Goal: Task Accomplishment & Management: Complete application form

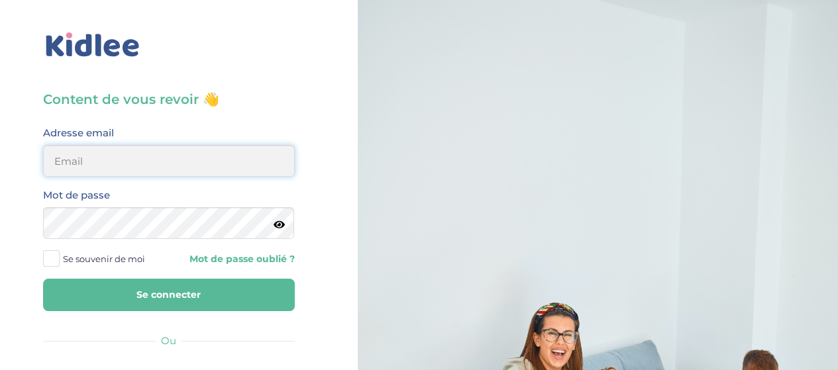
type input "elena.shovkopljas993@gmail.com"
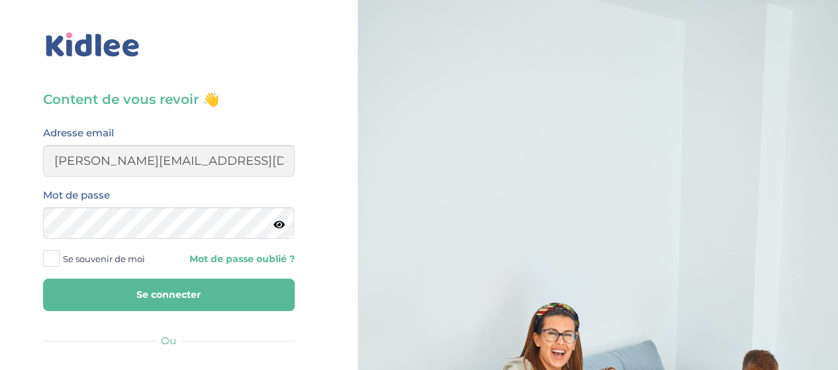
click at [187, 291] on button "Se connecter" at bounding box center [169, 295] width 252 height 32
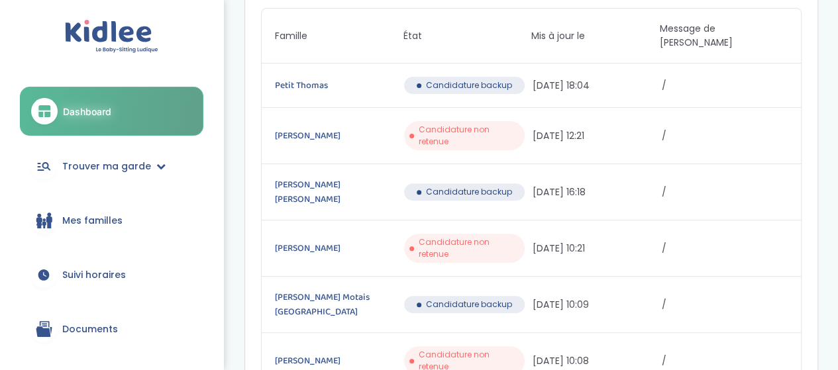
scroll to position [132, 0]
click at [142, 164] on span "Trouver ma garde" at bounding box center [106, 167] width 89 height 14
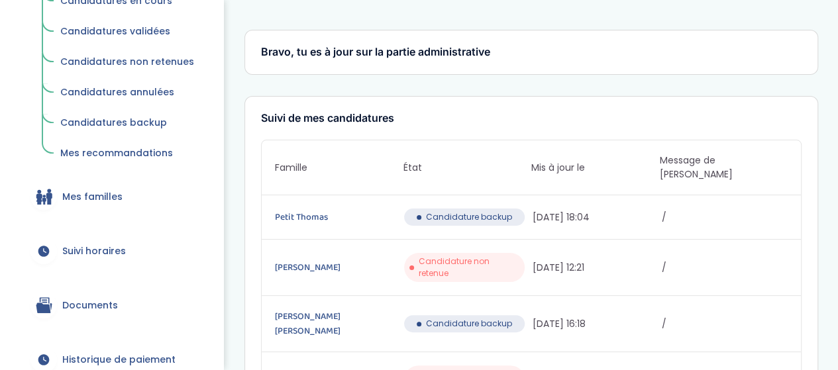
scroll to position [265, 0]
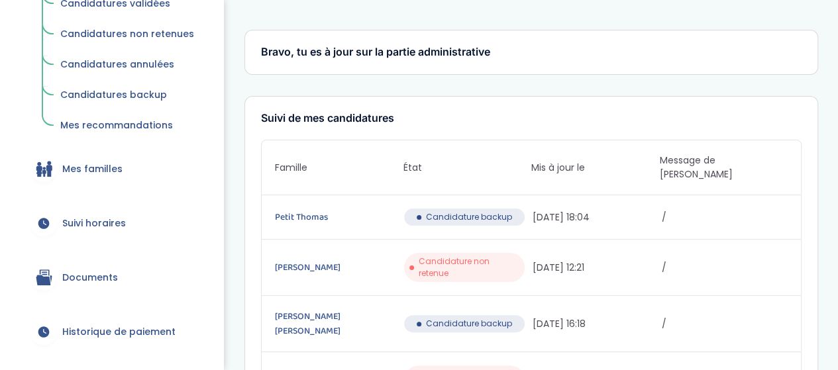
click at [166, 170] on link "Mes familles" at bounding box center [112, 169] width 184 height 48
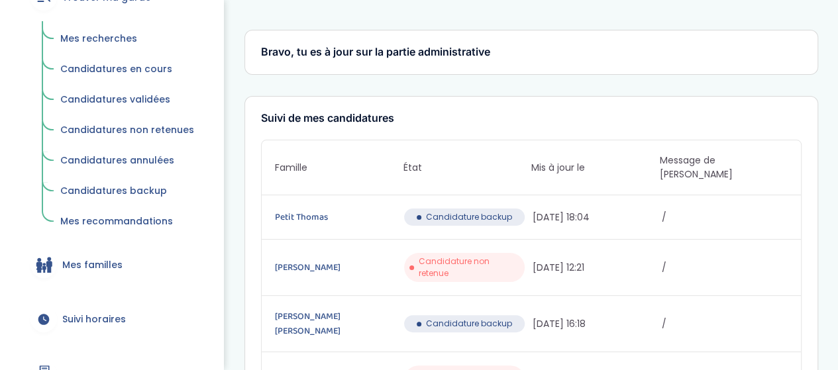
scroll to position [132, 0]
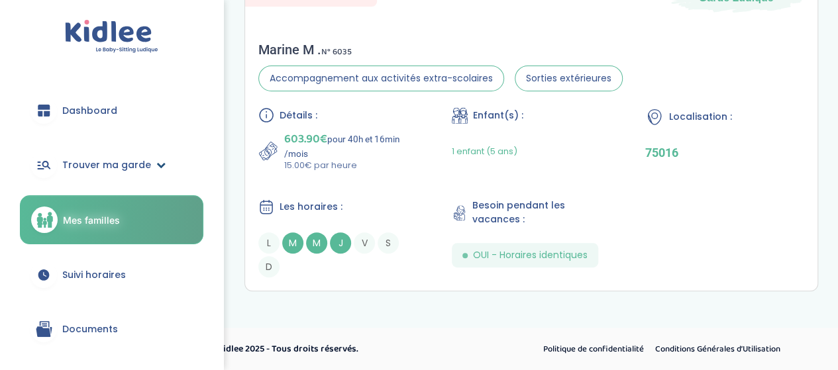
click at [125, 159] on span "Trouver ma garde" at bounding box center [106, 165] width 89 height 14
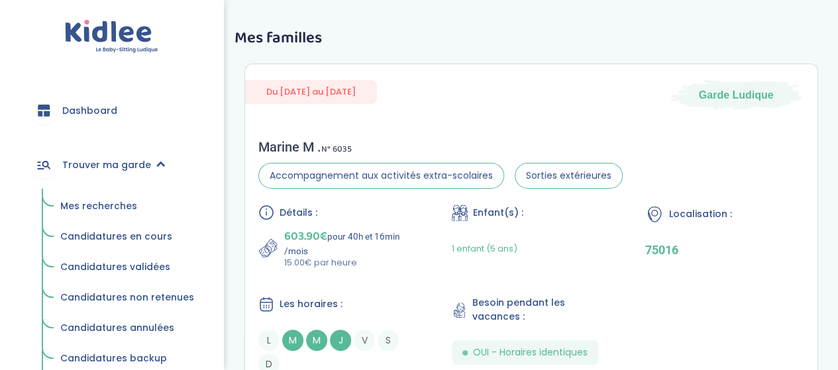
click at [122, 202] on span "Mes recherches" at bounding box center [98, 205] width 77 height 13
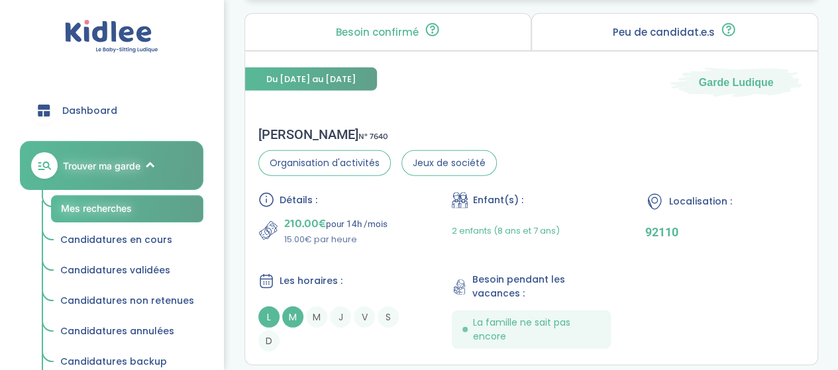
scroll to position [1789, 0]
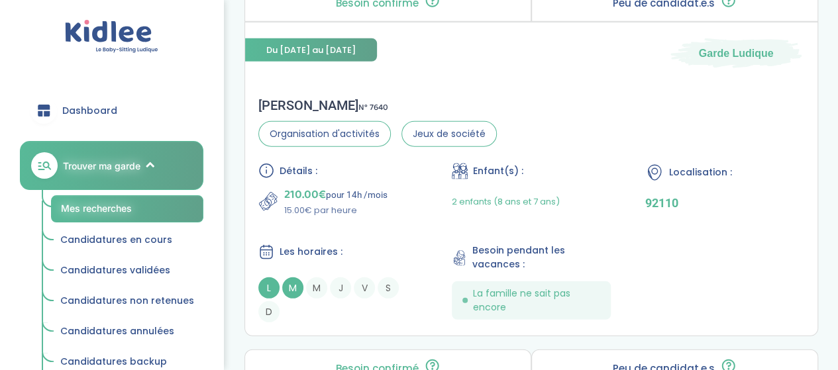
click at [455, 226] on div "Détails : 210.00€ pour 14h /mois 15.00€ par heure Enfant(s) : 2 enfants (8 ans …" at bounding box center [531, 243] width 546 height 160
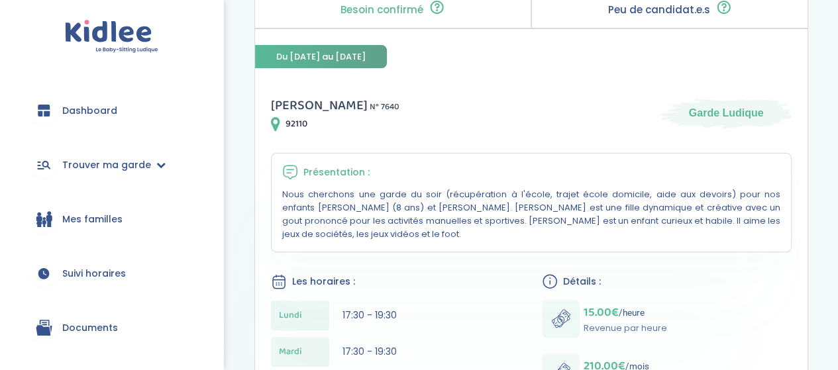
scroll to position [132, 0]
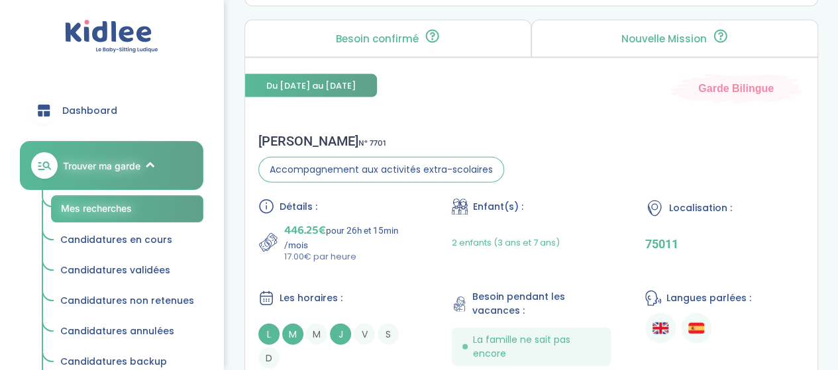
scroll to position [4042, 0]
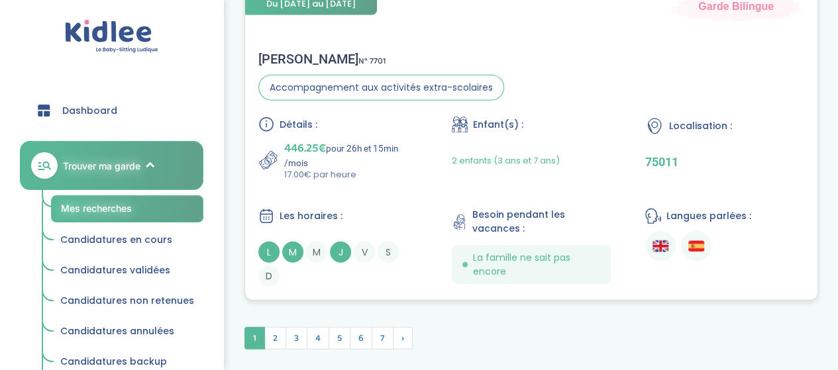
click at [492, 181] on div "Détails : 446.25€ pour 26h et 15min /mois 17.00€ par heure Enfant(s) : 2 enfant…" at bounding box center [531, 202] width 546 height 170
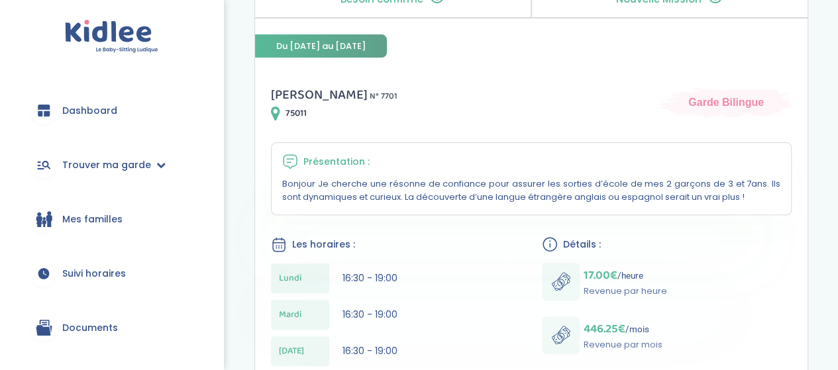
scroll to position [199, 0]
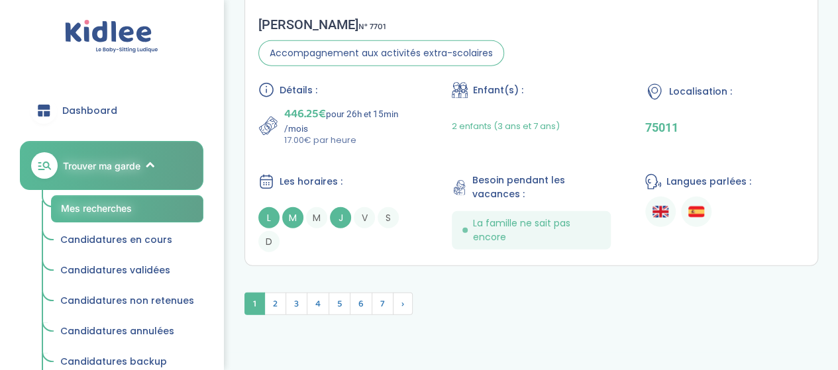
scroll to position [4048, 0]
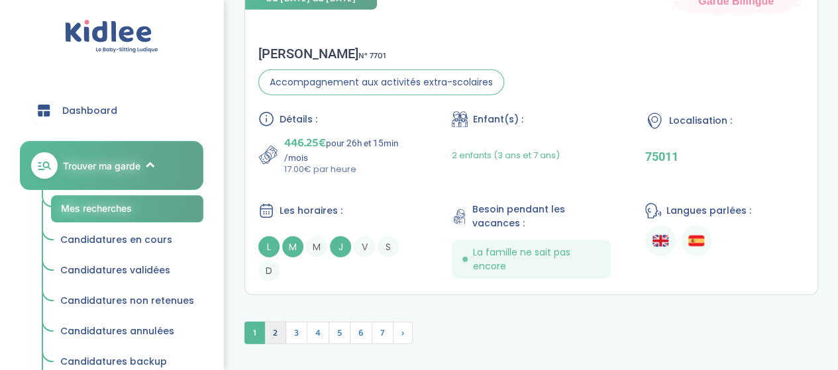
click at [270, 332] on span "2" at bounding box center [275, 333] width 22 height 23
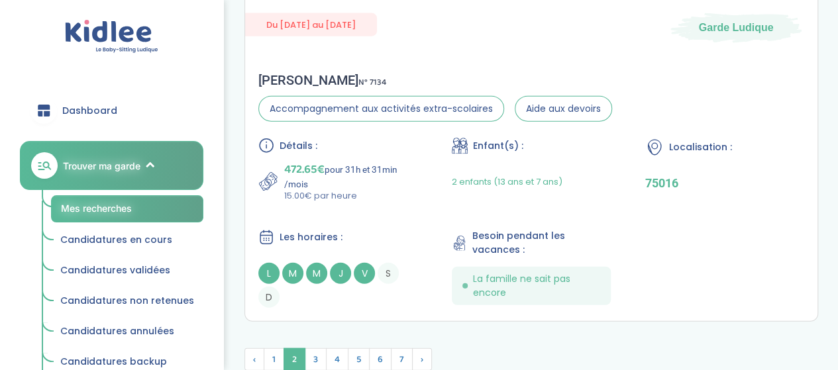
scroll to position [4090, 0]
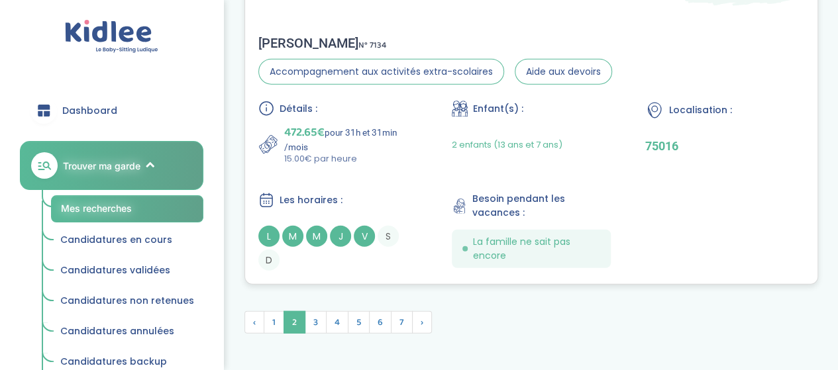
click at [435, 163] on div "Détails : 472.65€ pour 31h et 31min /mois 15.00€ par heure Enfant(s) : 2 enfant…" at bounding box center [531, 186] width 546 height 170
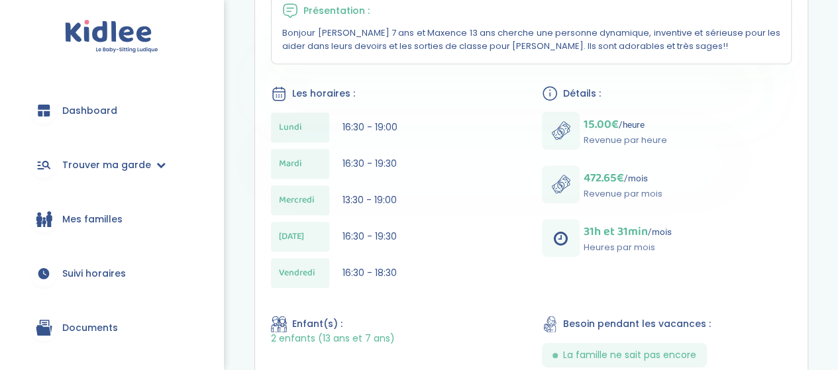
scroll to position [331, 0]
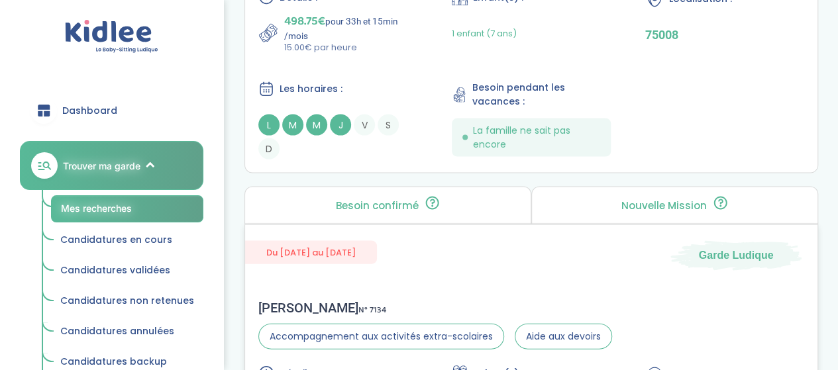
scroll to position [3759, 0]
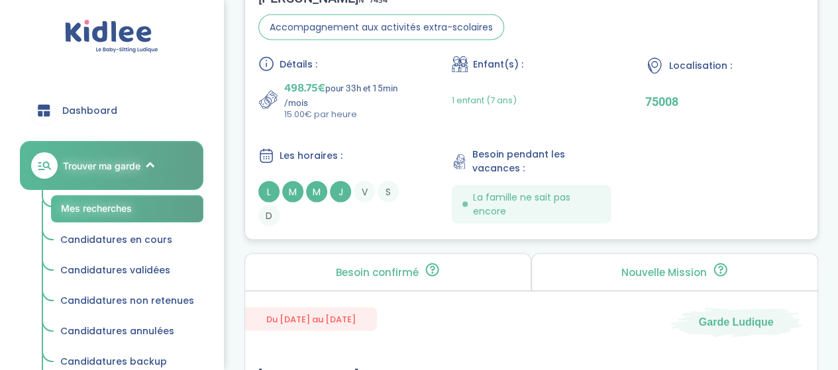
click at [567, 84] on div "1 enfant (7 ans)" at bounding box center [531, 100] width 159 height 42
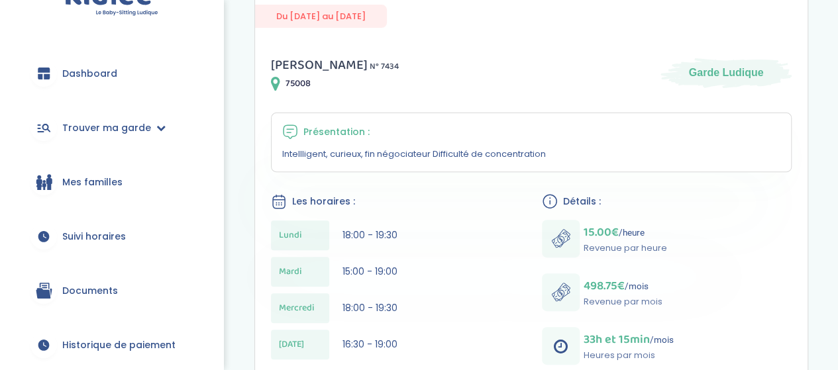
scroll to position [66, 0]
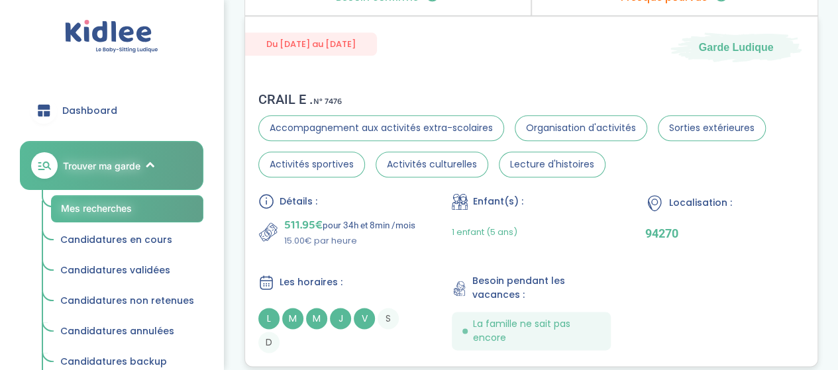
scroll to position [3229, 0]
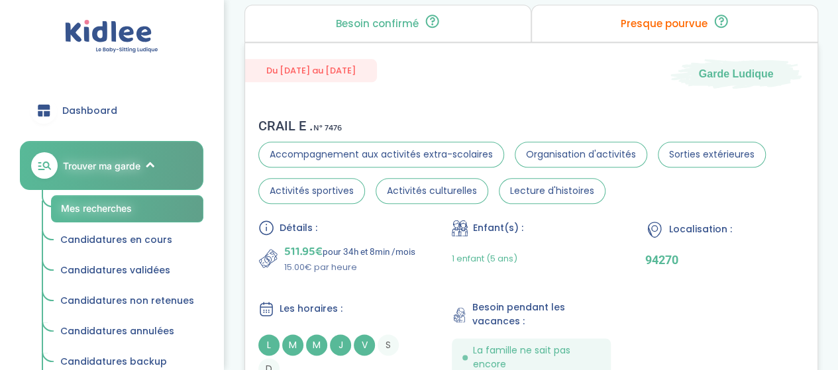
click at [414, 207] on div "CRAIL E . N° 7476 Accompagnement aux activités extra-scolaires Organisation d'a…" at bounding box center [531, 249] width 572 height 288
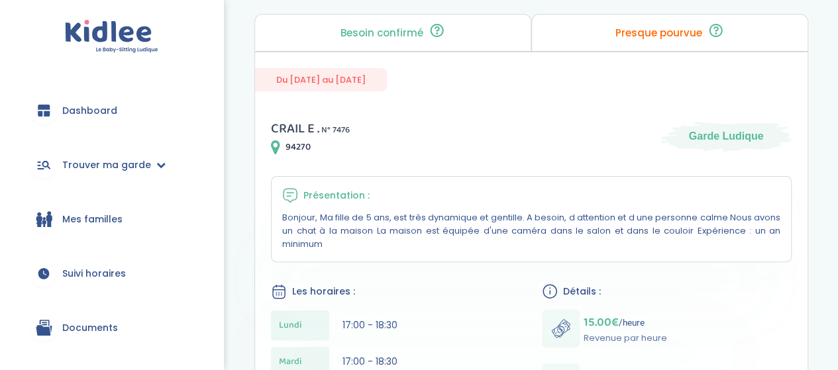
scroll to position [132, 0]
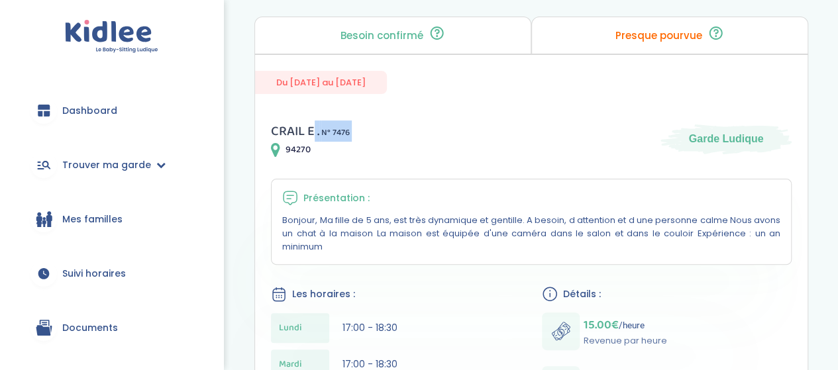
drag, startPoint x: 285, startPoint y: 149, endPoint x: 312, endPoint y: 139, distance: 28.9
click at [312, 139] on div "CRAIL E . N° 7476 94270" at bounding box center [310, 139] width 79 height 37
click at [308, 151] on span "94270" at bounding box center [298, 150] width 25 height 14
drag, startPoint x: 308, startPoint y: 151, endPoint x: 270, endPoint y: 146, distance: 38.1
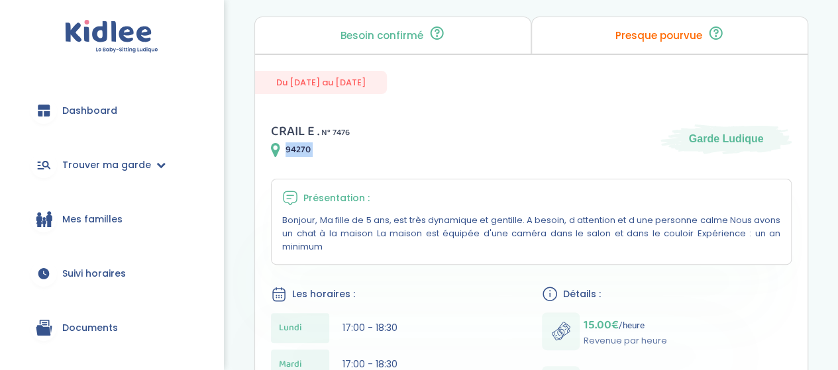
copy div "94270"
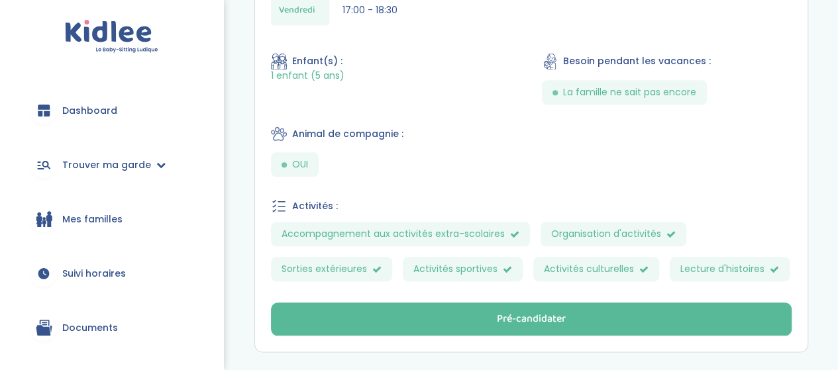
scroll to position [661, 0]
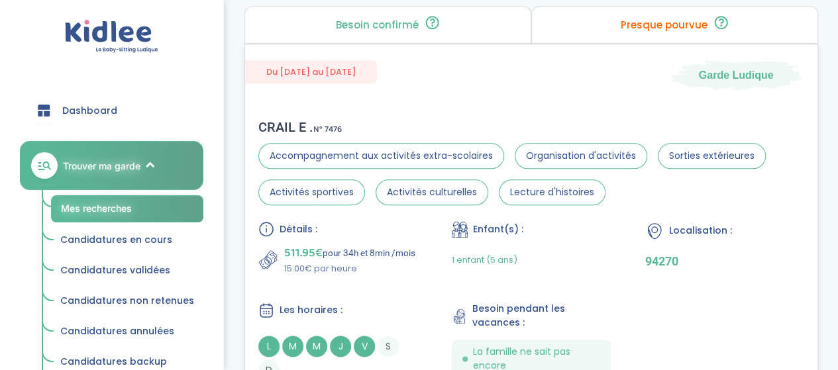
scroll to position [3229, 0]
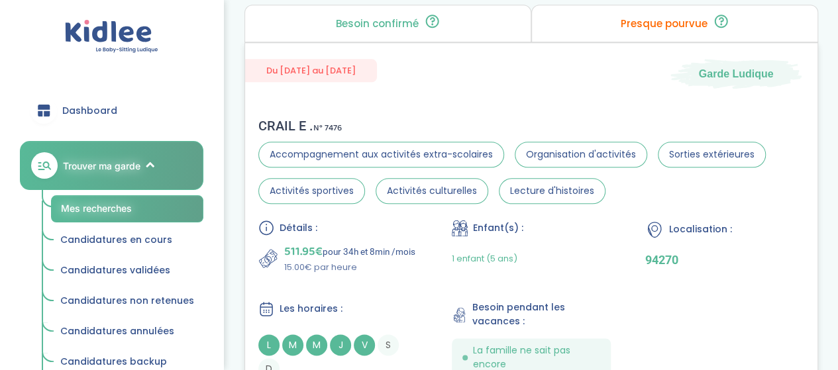
click at [469, 274] on div "1 enfant (5 ans)" at bounding box center [485, 258] width 66 height 31
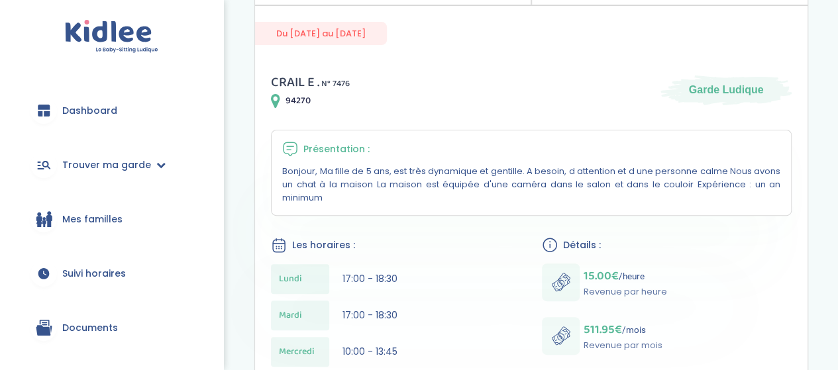
scroll to position [265, 0]
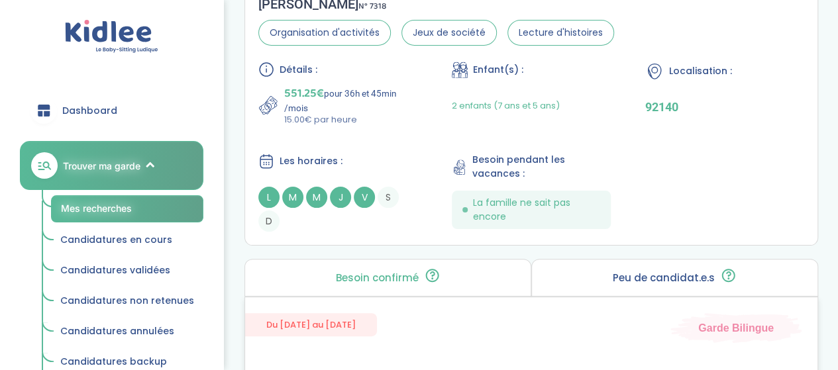
scroll to position [2566, 0]
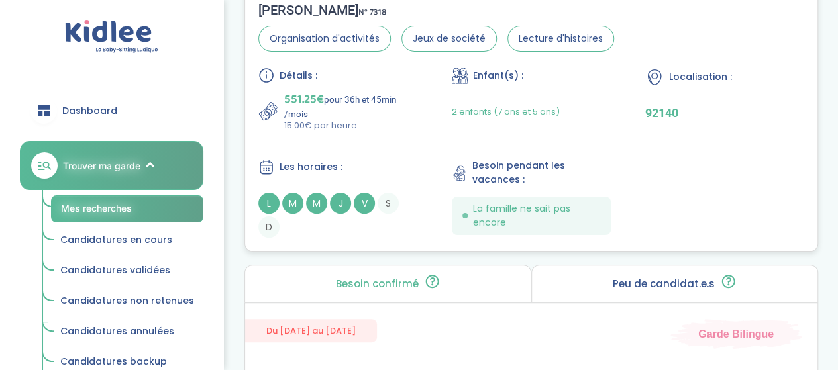
click at [401, 140] on div "Détails : 551.25€ pour 36h et 45min /mois 15.00€ par heure Enfant(s) : 2 enfant…" at bounding box center [531, 153] width 546 height 170
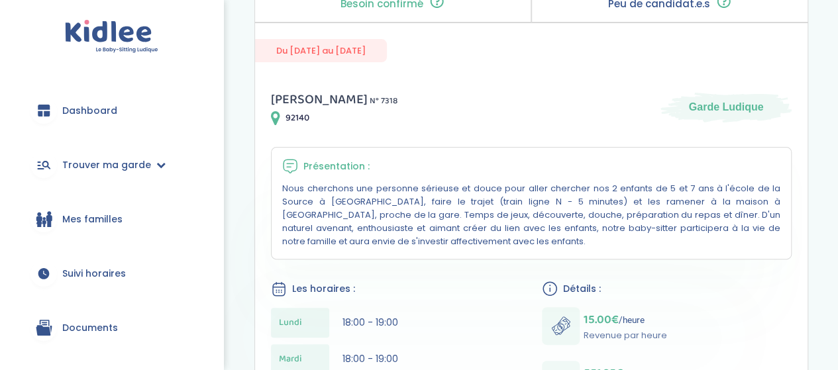
scroll to position [134, 0]
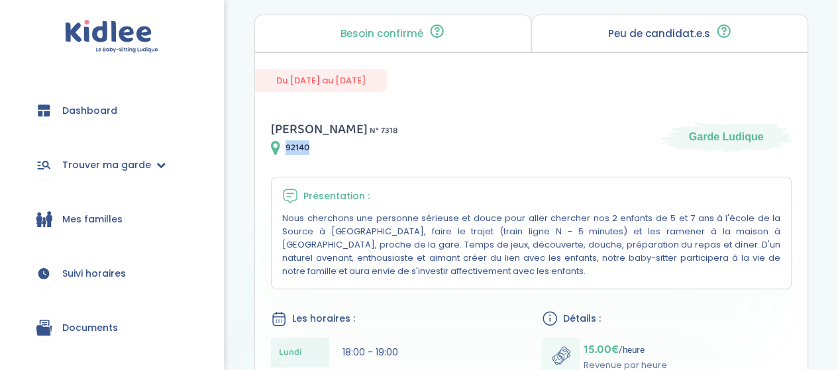
drag, startPoint x: 286, startPoint y: 146, endPoint x: 312, endPoint y: 142, distance: 26.7
click at [312, 142] on div "92140" at bounding box center [334, 148] width 127 height 16
copy span "92140"
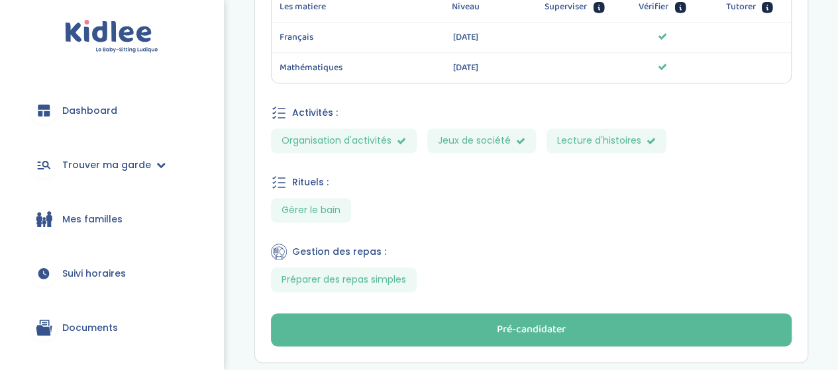
scroll to position [929, 0]
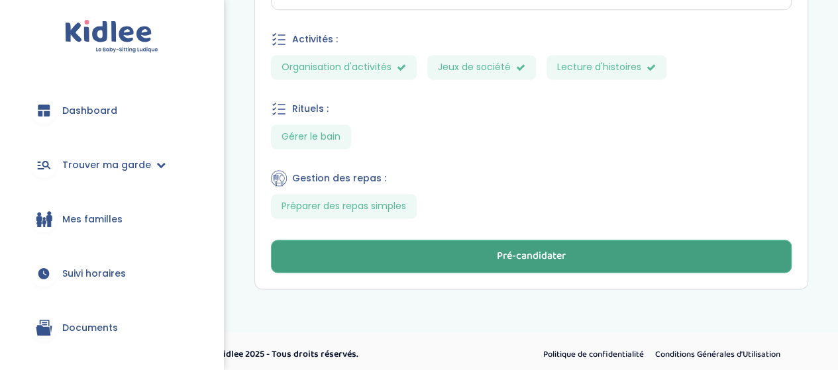
click at [558, 252] on div "Pré-candidater" at bounding box center [531, 256] width 69 height 15
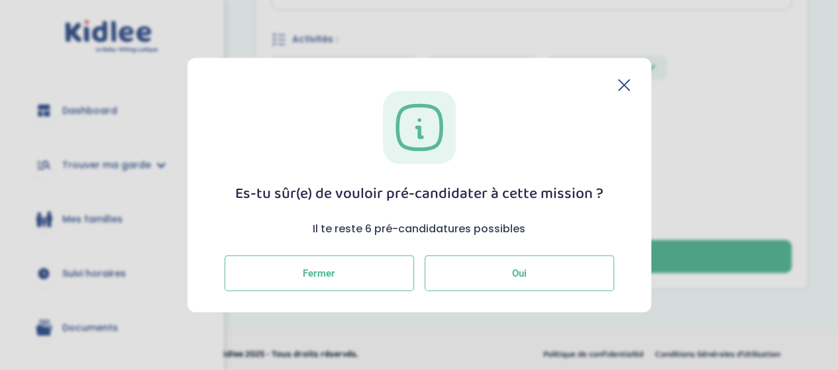
click at [492, 279] on button "Oui" at bounding box center [519, 274] width 189 height 36
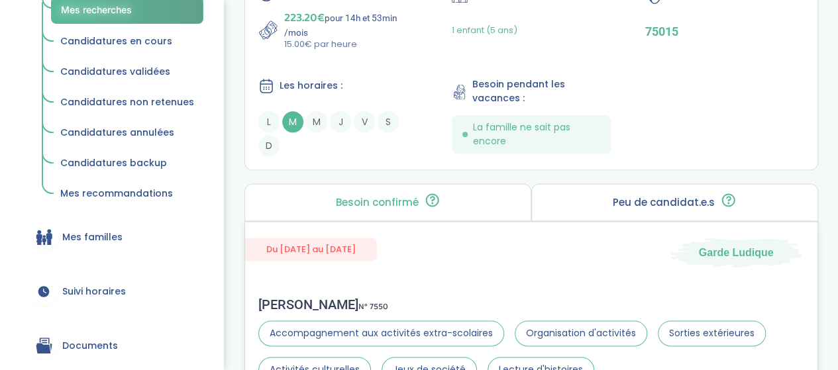
scroll to position [729, 0]
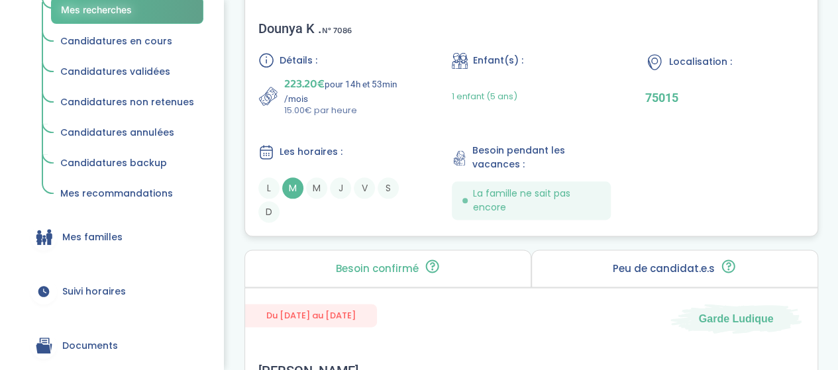
click at [390, 92] on p "223.20€ pour 14h et 53min /mois" at bounding box center [350, 89] width 133 height 29
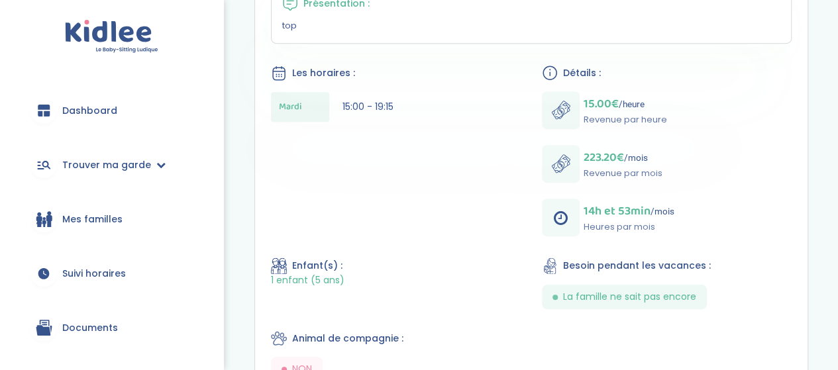
scroll to position [331, 0]
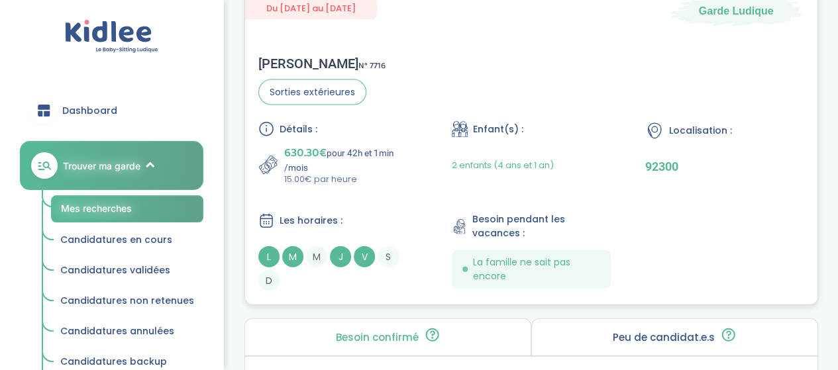
scroll to position [1457, 0]
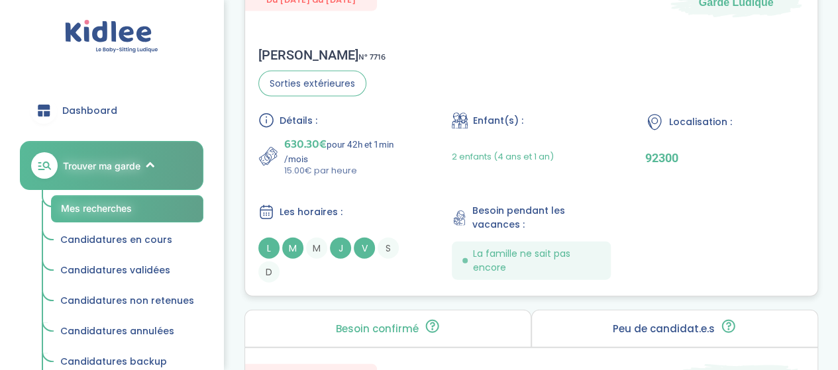
click at [386, 138] on p "630.30€ pour 42h et 1min /mois" at bounding box center [350, 149] width 133 height 29
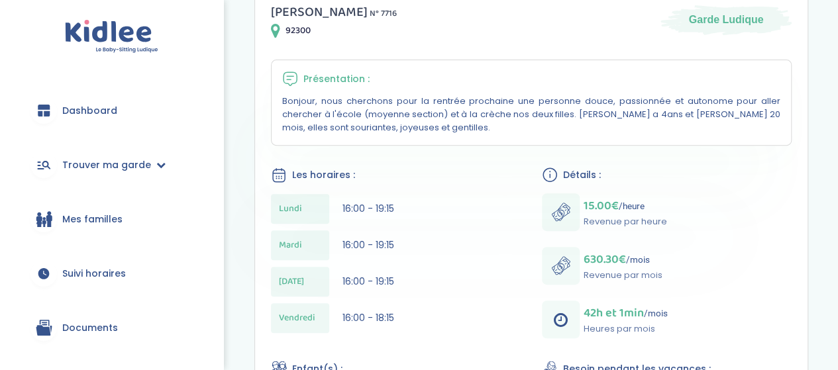
scroll to position [331, 0]
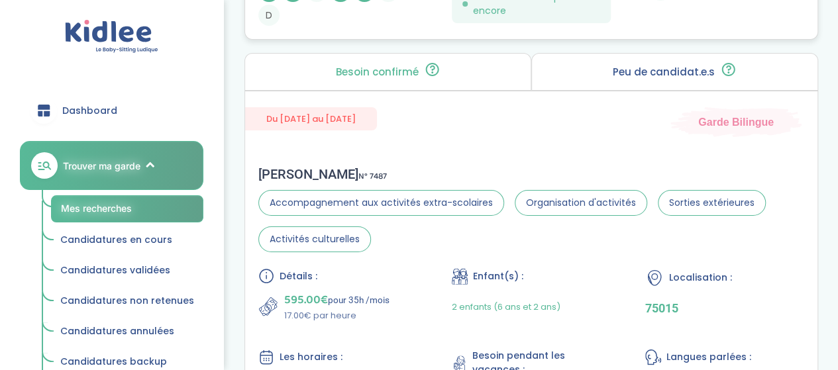
scroll to position [2313, 0]
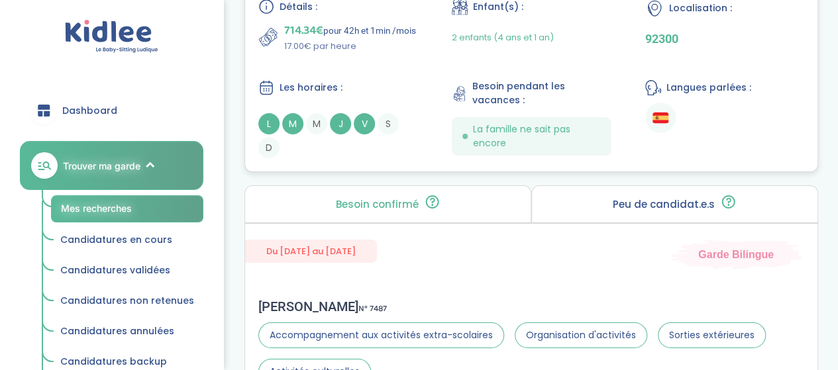
click at [412, 93] on div "Les horaires :" at bounding box center [337, 87] width 159 height 17
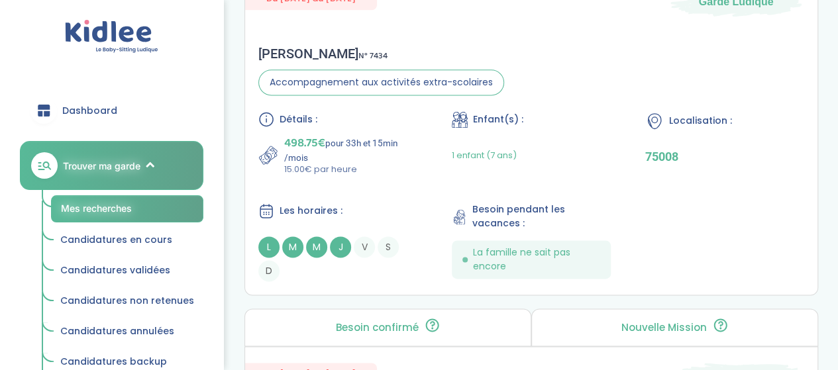
scroll to position [3373, 0]
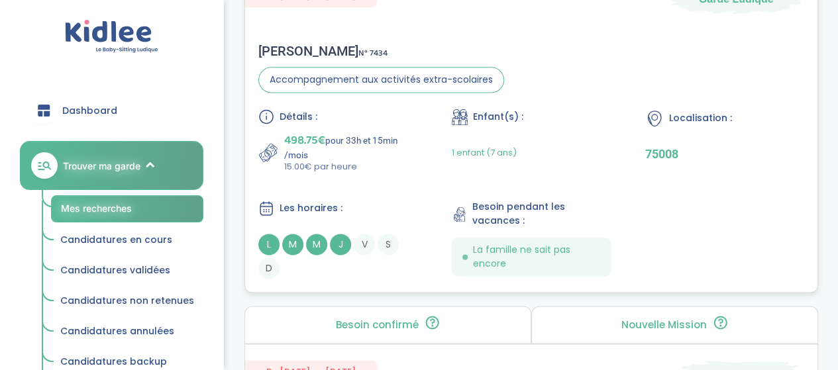
click at [387, 166] on p "15.00€ par heure" at bounding box center [350, 166] width 133 height 13
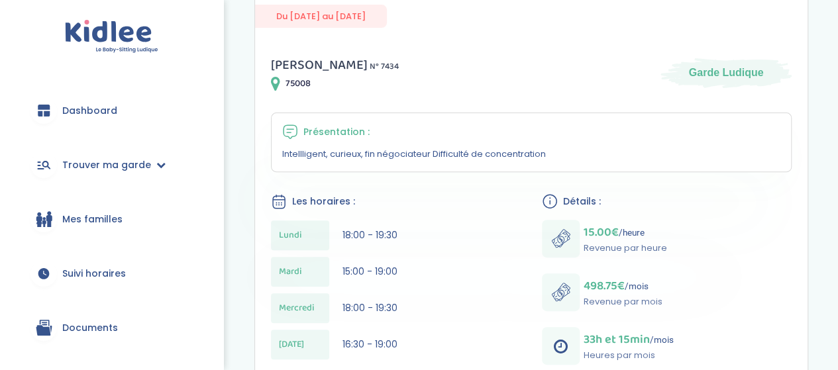
scroll to position [199, 0]
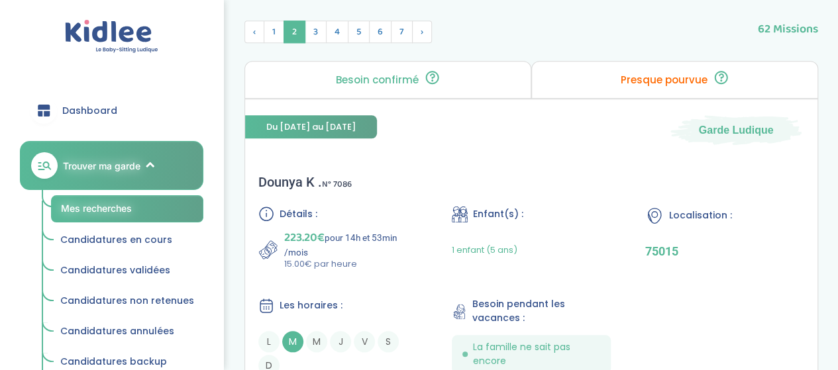
scroll to position [596, 0]
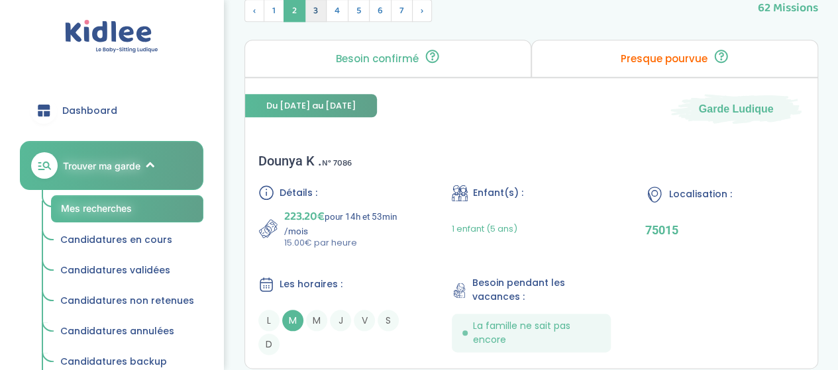
click at [310, 8] on span "3" at bounding box center [316, 10] width 22 height 23
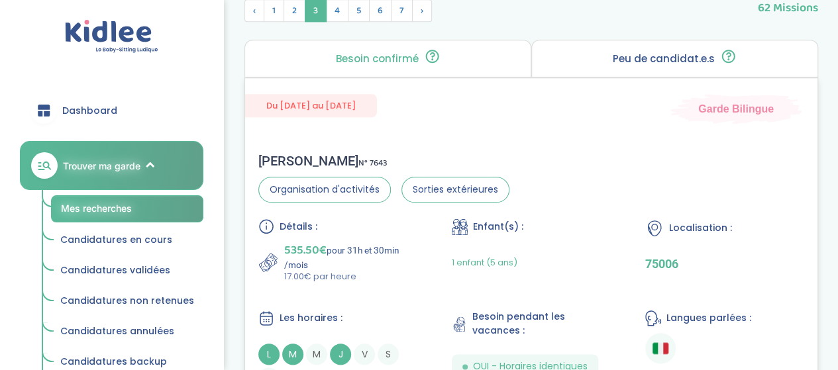
scroll to position [662, 0]
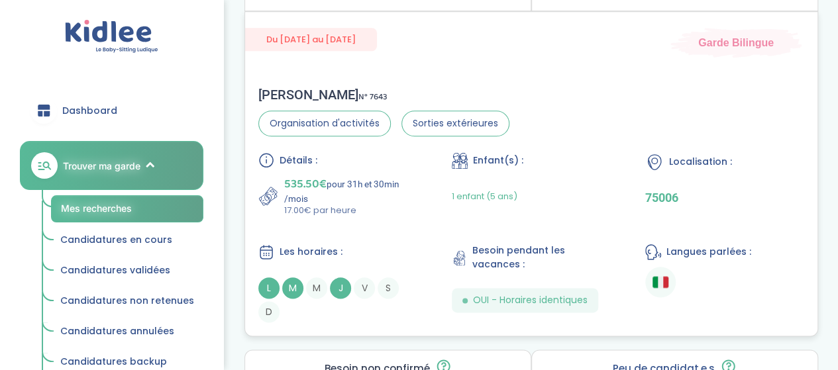
click at [452, 190] on span "1 enfant (5 ans)" at bounding box center [485, 196] width 66 height 13
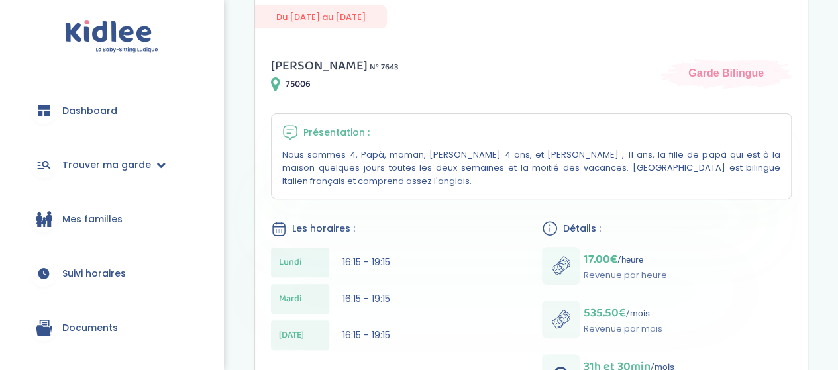
scroll to position [199, 0]
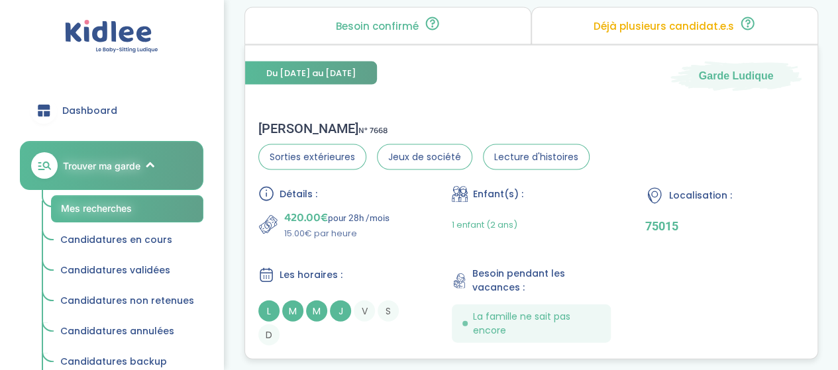
scroll to position [1391, 0]
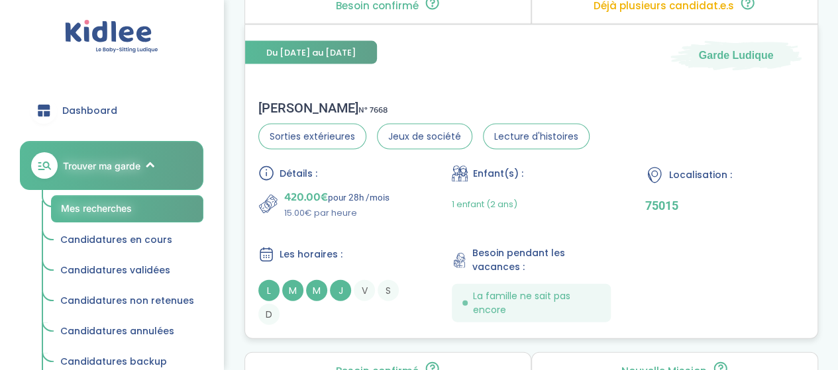
click at [490, 104] on div "[PERSON_NAME] N° 7668" at bounding box center [423, 108] width 331 height 16
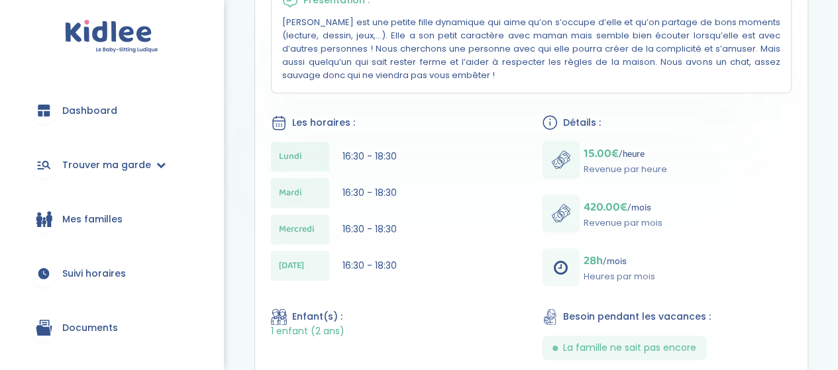
scroll to position [331, 0]
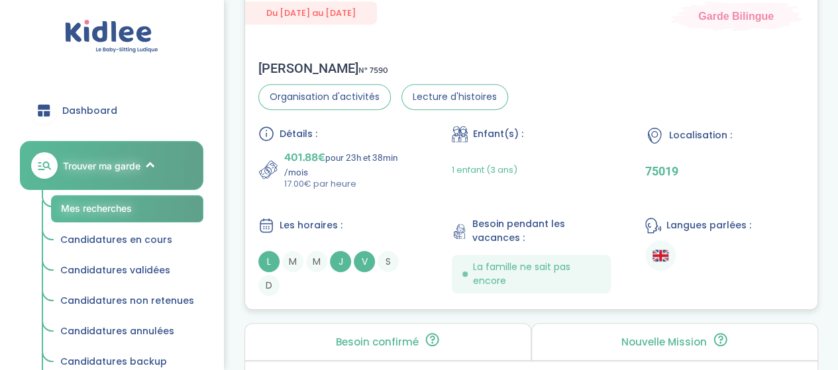
scroll to position [2916, 0]
click at [382, 157] on p "401.88€ pour 23h et 38min /mois" at bounding box center [350, 161] width 133 height 29
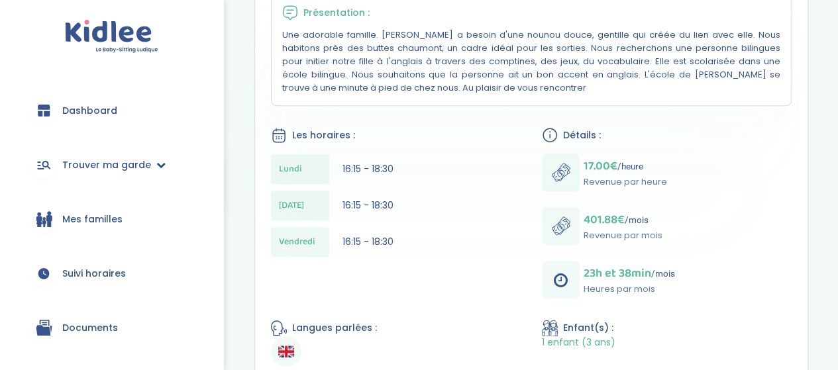
scroll to position [331, 0]
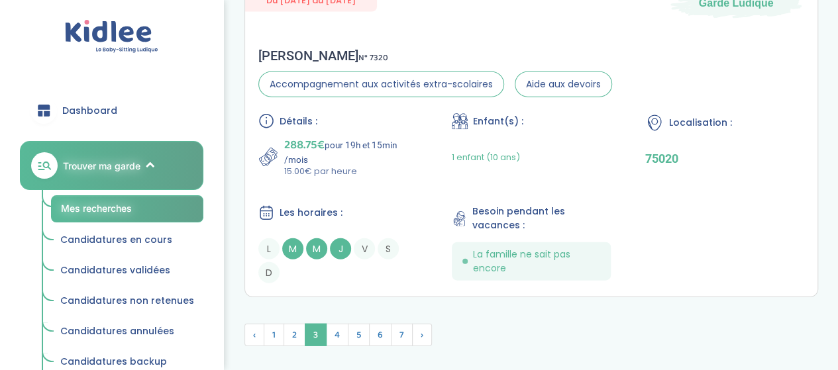
scroll to position [4037, 0]
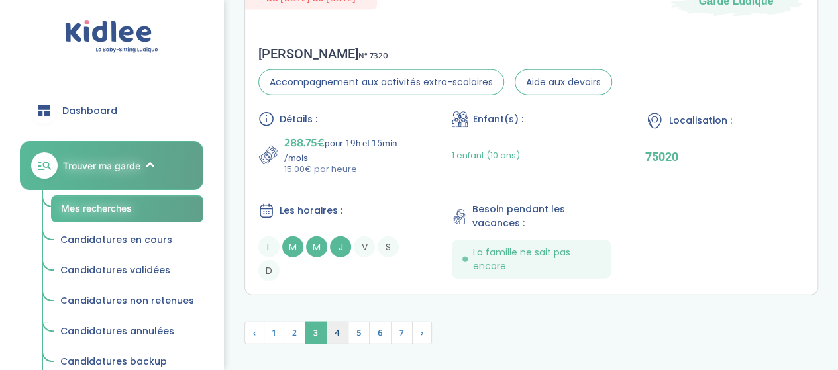
click at [341, 322] on span "4" at bounding box center [337, 333] width 23 height 23
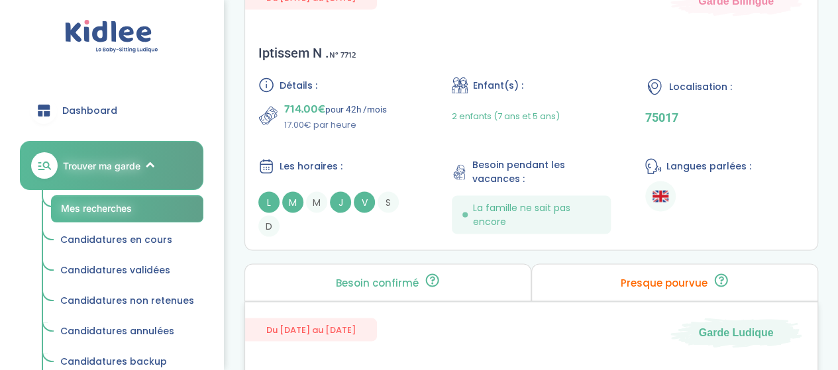
scroll to position [3579, 0]
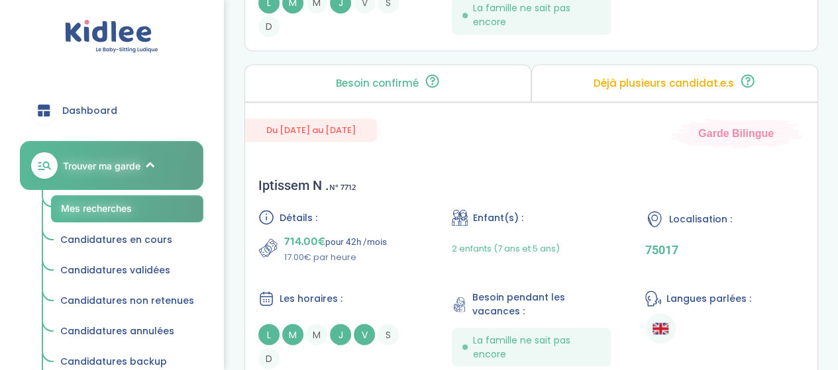
click at [405, 245] on div "714.00€ pour 42h /mois 17.00€ par heure" at bounding box center [337, 248] width 159 height 32
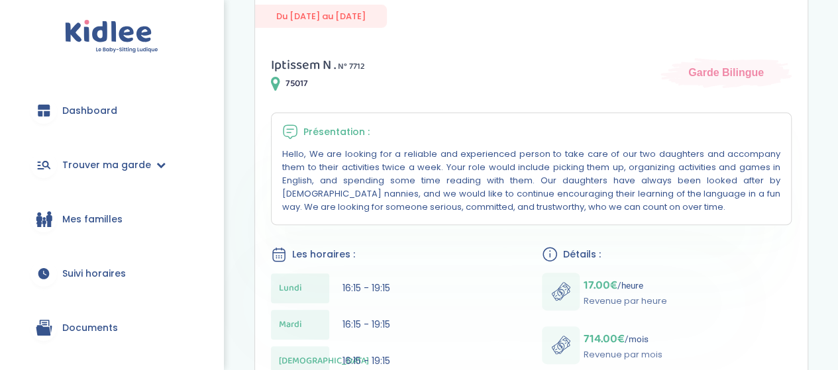
scroll to position [331, 0]
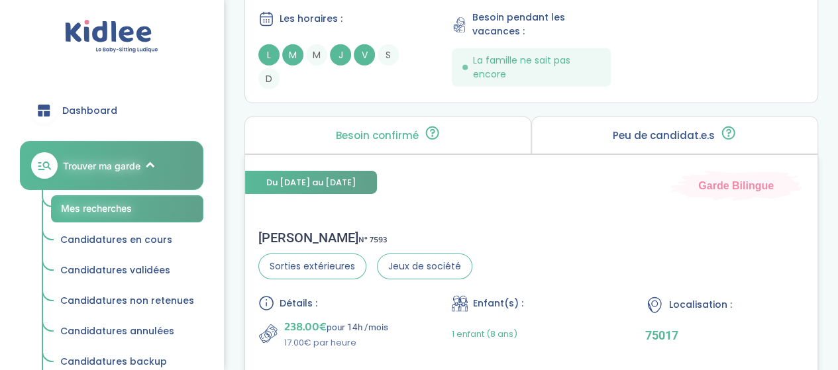
scroll to position [2121, 0]
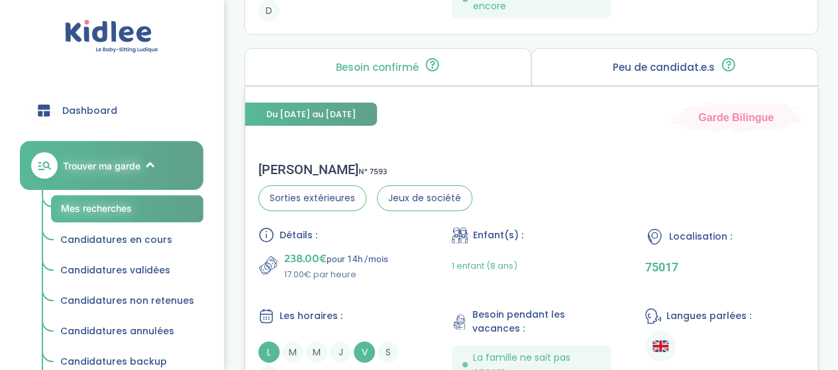
click at [419, 259] on div "Détails : 238.00€ pour 14h /mois 17.00€ par heure Enfant(s) : 1 enfant (8 ans) …" at bounding box center [531, 307] width 546 height 160
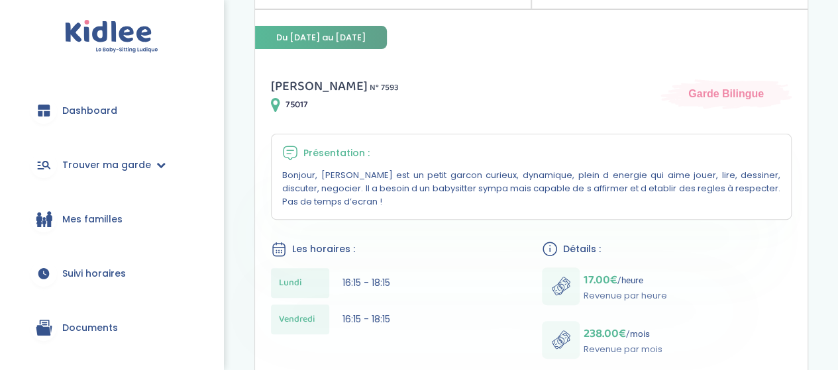
scroll to position [199, 0]
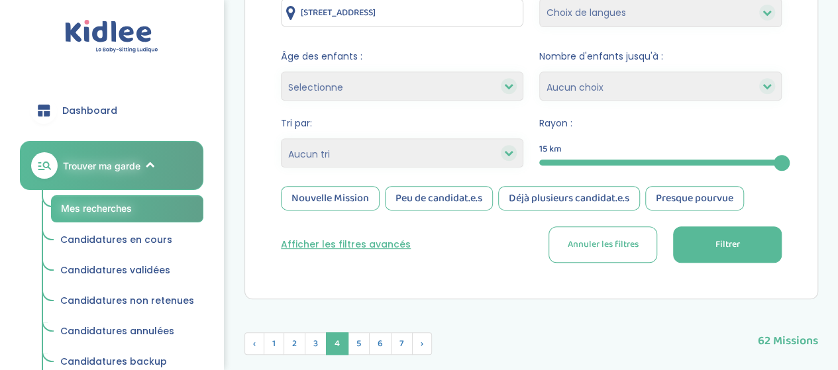
scroll to position [262, 0]
click at [357, 344] on span "5" at bounding box center [359, 344] width 22 height 23
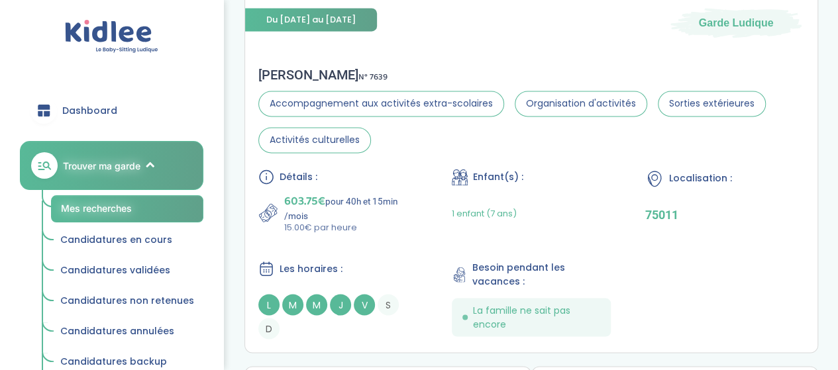
scroll to position [1124, 0]
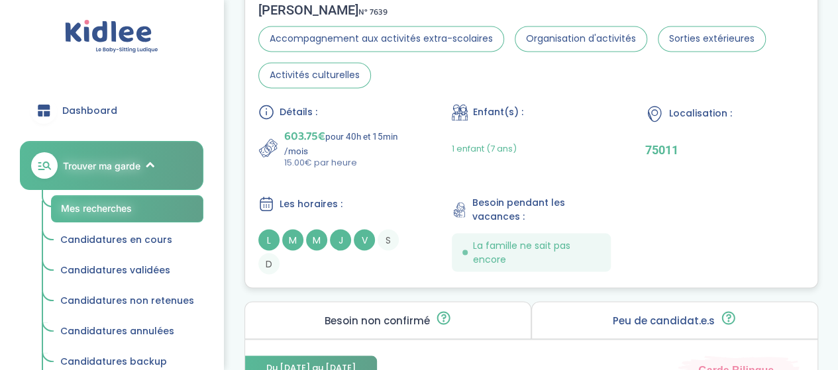
click at [407, 161] on p "15.00€ par heure" at bounding box center [350, 162] width 133 height 13
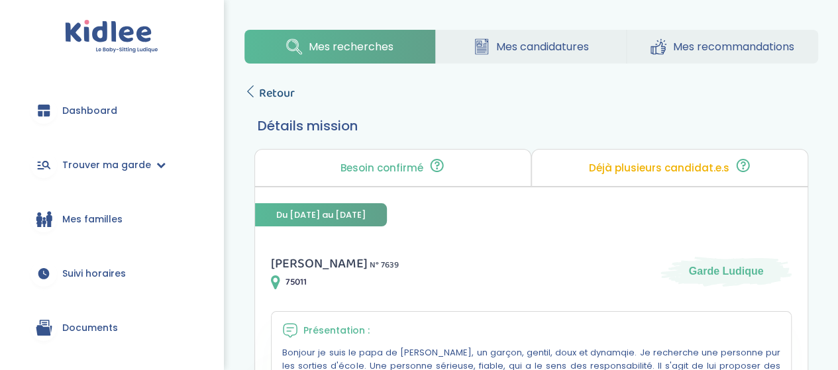
click at [250, 88] on icon at bounding box center [250, 91] width 12 height 12
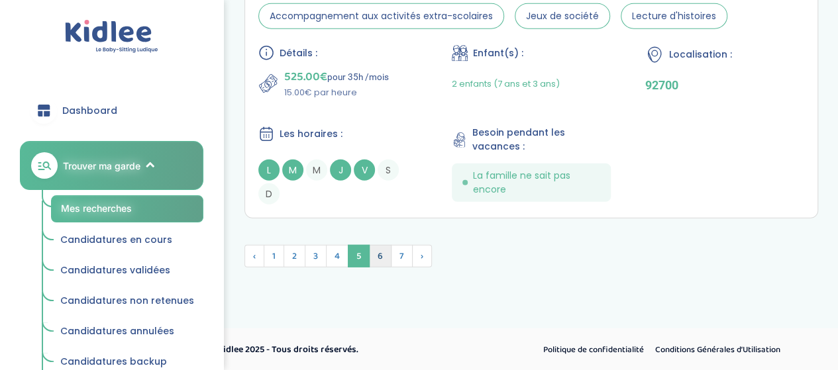
click at [380, 255] on span "6" at bounding box center [380, 256] width 23 height 23
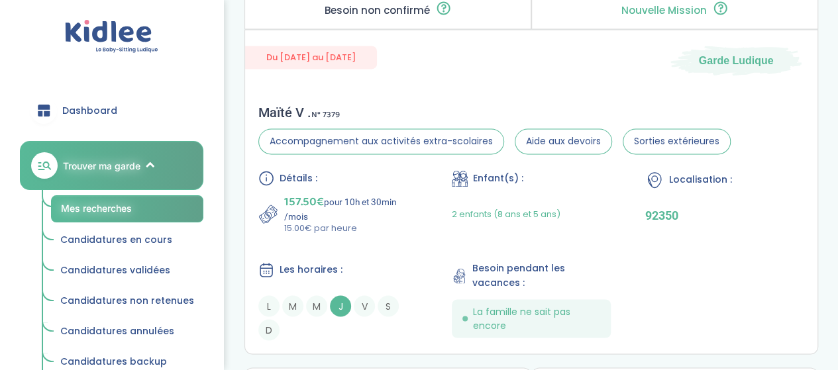
scroll to position [1004, 0]
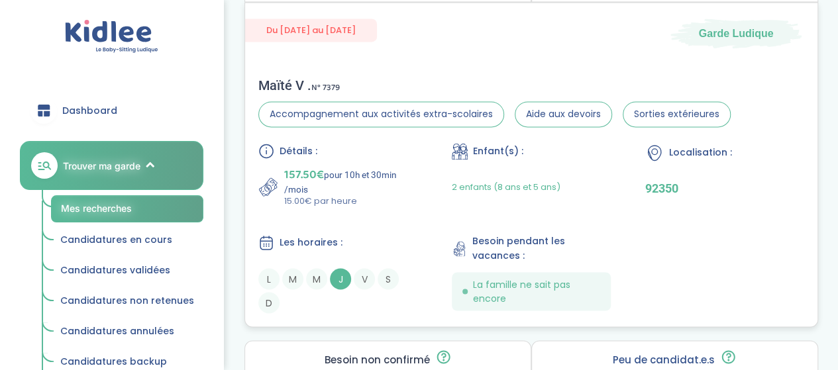
click at [380, 197] on p "15.00€ par heure" at bounding box center [350, 201] width 133 height 13
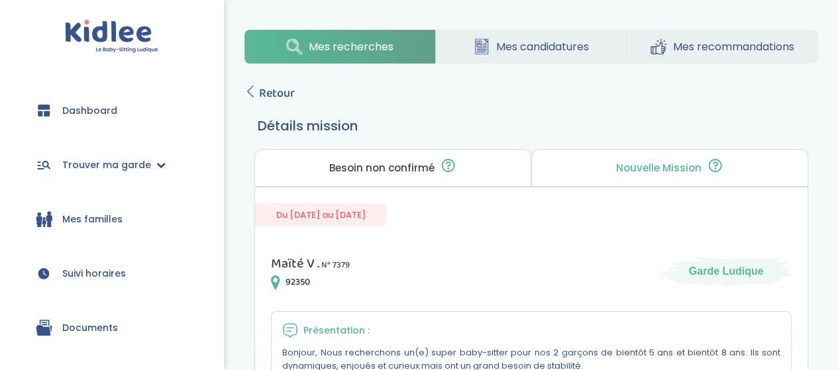
click at [266, 93] on span "Retour" at bounding box center [277, 93] width 36 height 19
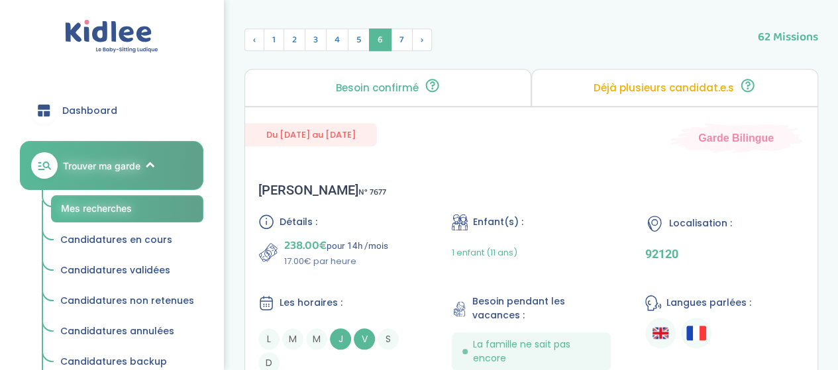
scroll to position [540, 0]
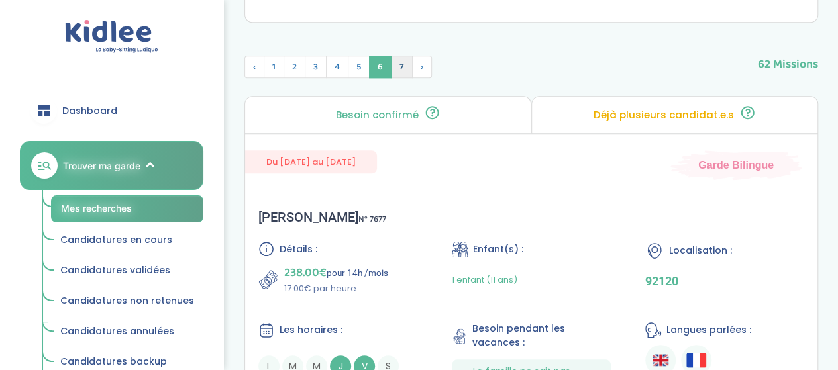
click at [402, 72] on span "7" at bounding box center [402, 67] width 22 height 23
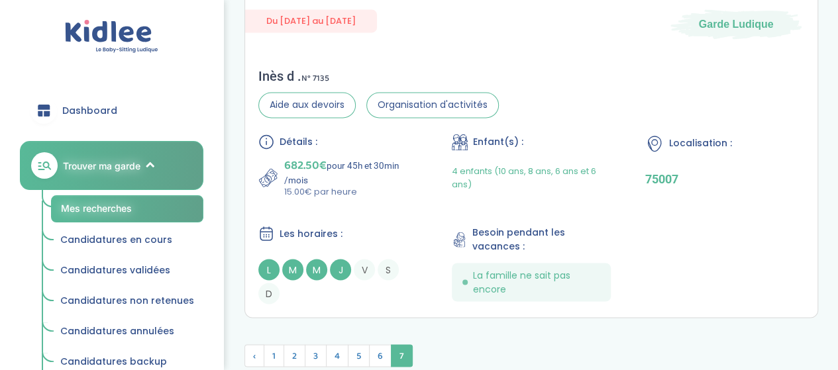
scroll to position [1070, 0]
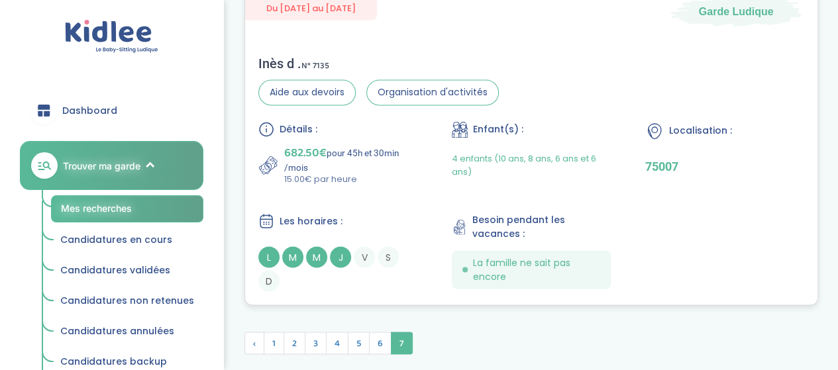
click at [545, 97] on div "Inès d . N° 7135 Aide aux devoirs Organisation d'activités Détails : 682.50€ po…" at bounding box center [531, 173] width 572 height 262
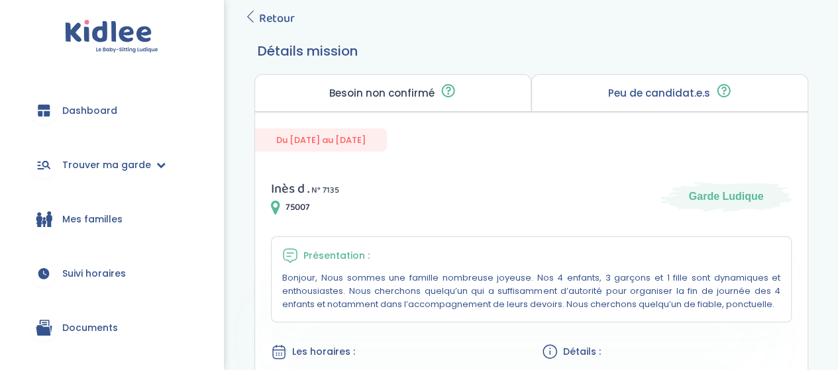
scroll to position [66, 0]
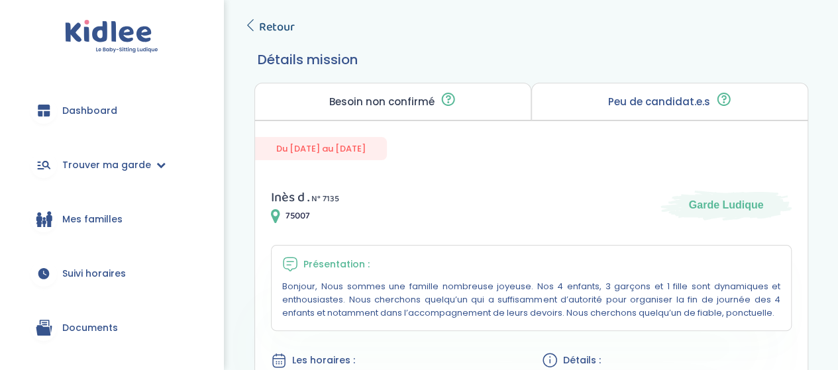
click at [284, 31] on span "Retour" at bounding box center [277, 27] width 36 height 19
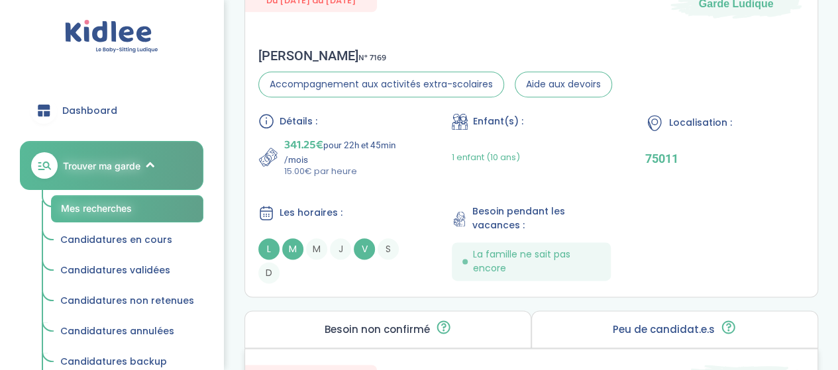
scroll to position [690, 0]
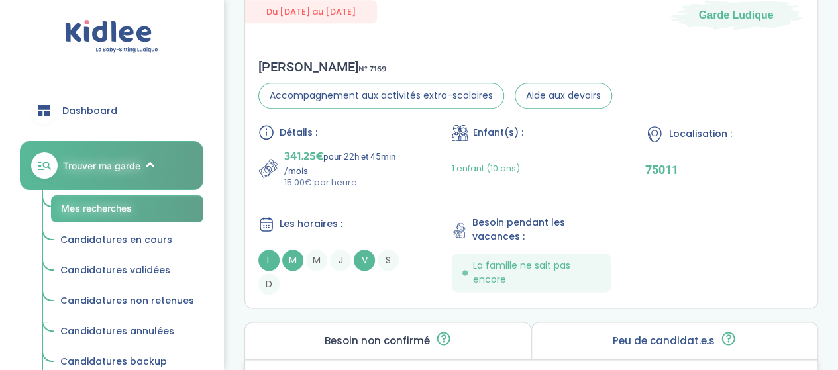
click at [416, 173] on p "341.25€ pour 22h et 45min /mois" at bounding box center [350, 161] width 133 height 29
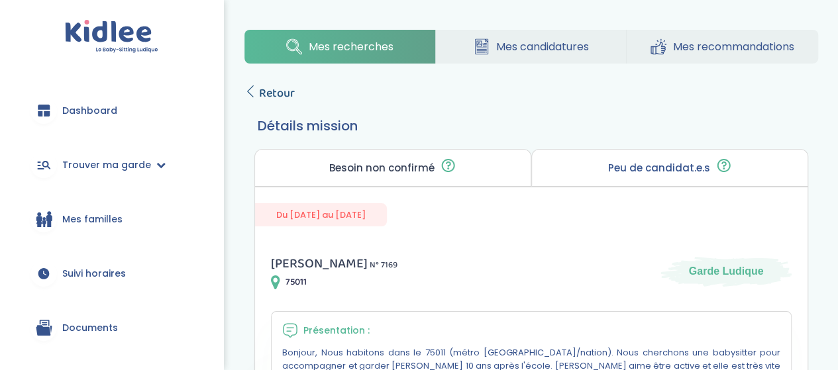
click at [281, 93] on span "Retour" at bounding box center [277, 93] width 36 height 19
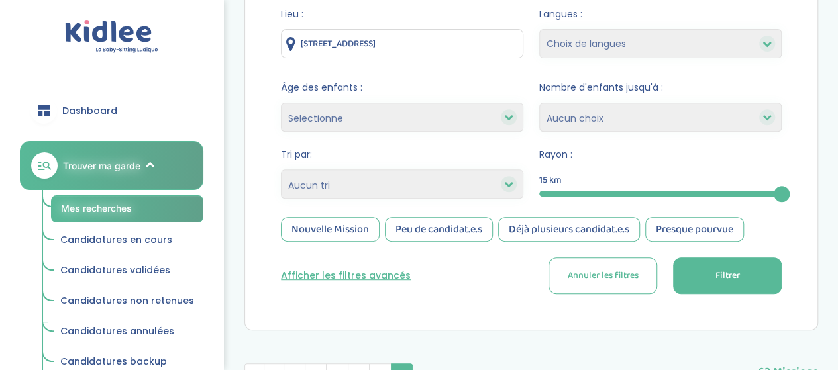
scroll to position [420, 0]
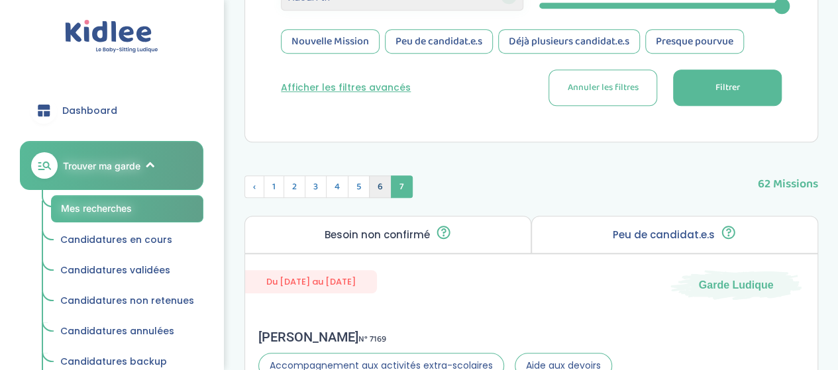
click at [379, 184] on span "6" at bounding box center [380, 187] width 23 height 23
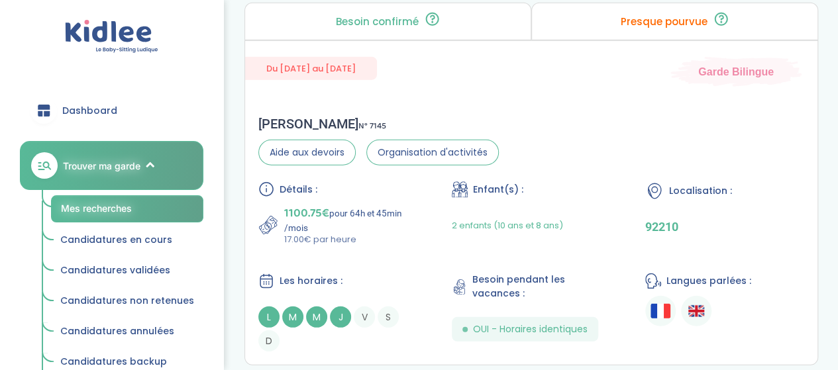
scroll to position [1745, 0]
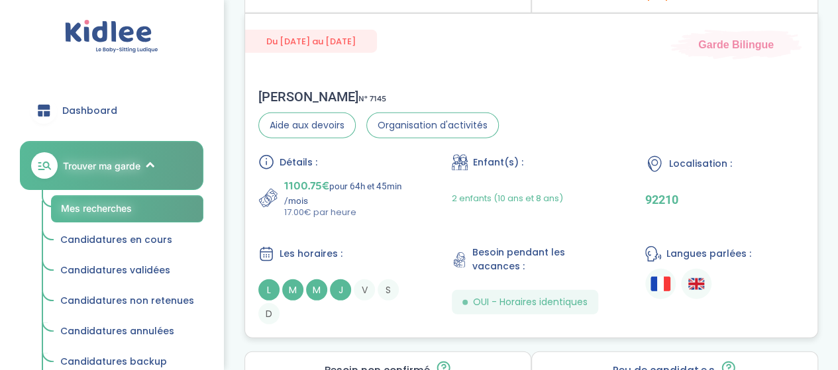
click at [380, 215] on div "Détails : 1100.75€ pour 64h et 45min /mois 17.00€ par heure Enfant(s) : 2 enfan…" at bounding box center [531, 239] width 546 height 170
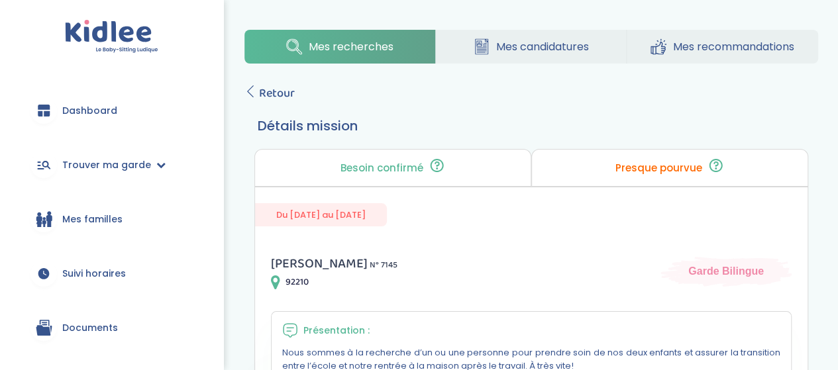
click at [286, 96] on span "Retour" at bounding box center [277, 93] width 36 height 19
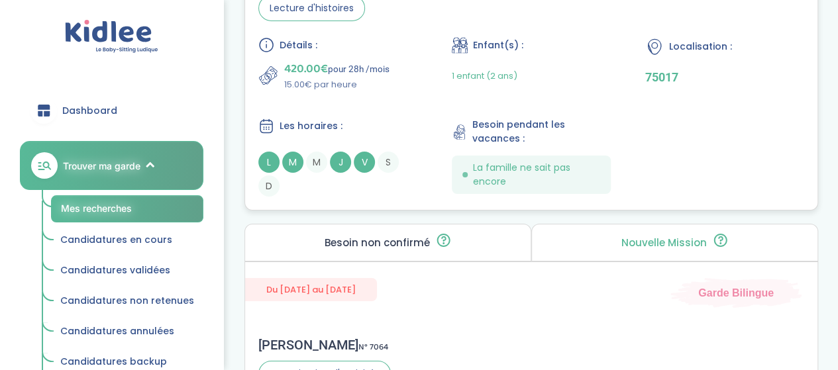
scroll to position [2209, 0]
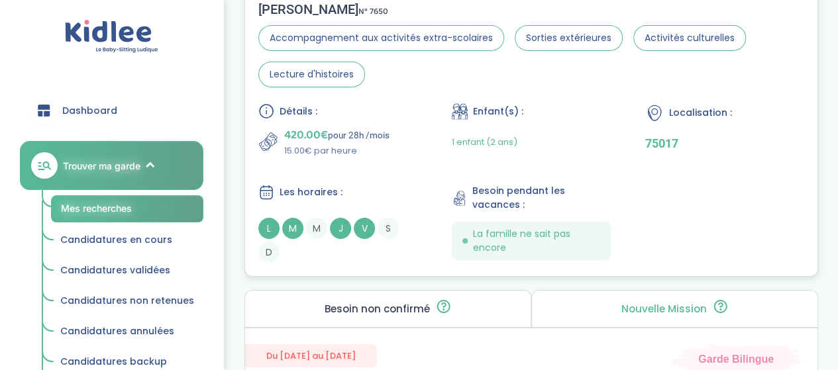
click at [380, 112] on div "Détails :" at bounding box center [337, 111] width 159 height 16
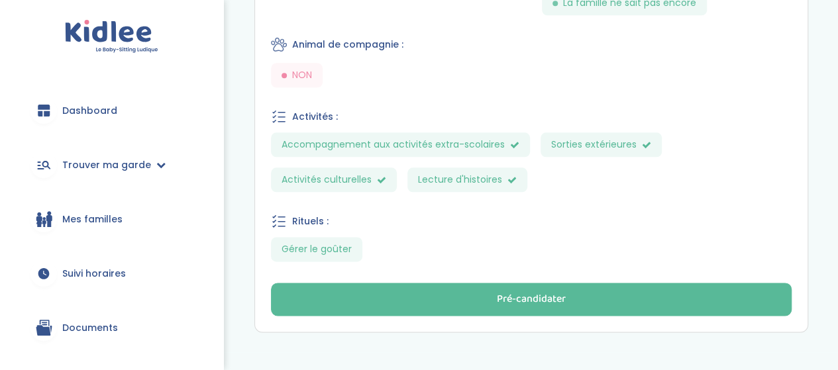
scroll to position [745, 0]
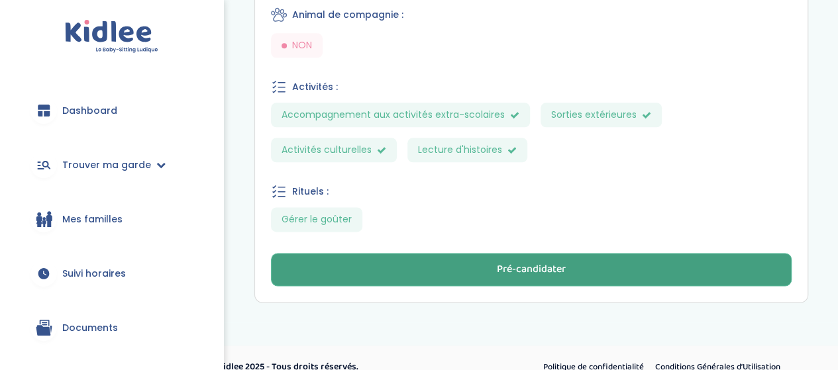
click at [513, 262] on div "Pré-candidater" at bounding box center [531, 269] width 69 height 15
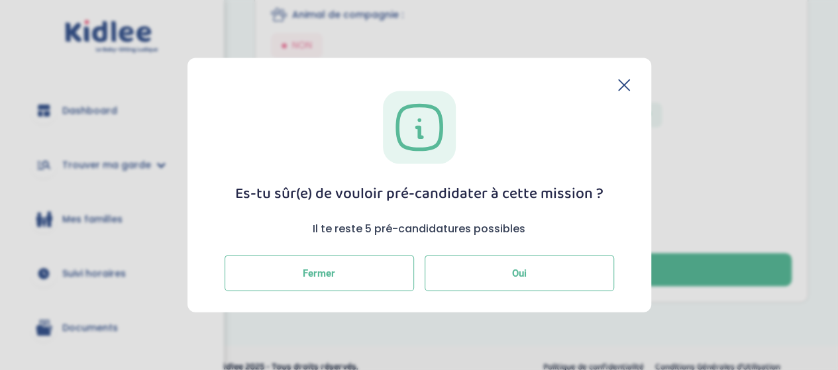
click at [515, 280] on button "Oui" at bounding box center [519, 274] width 189 height 36
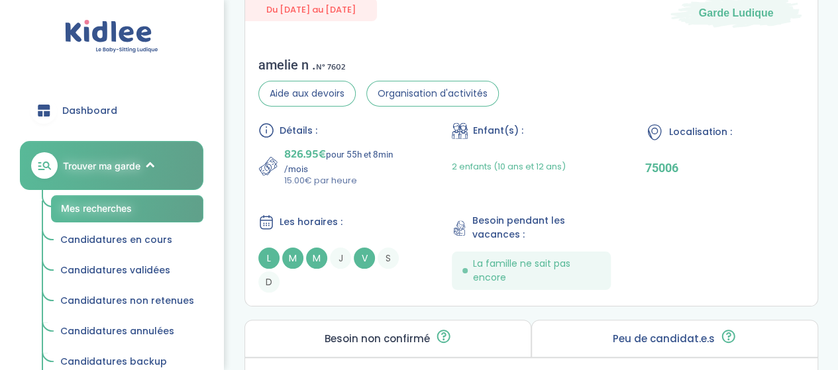
scroll to position [2584, 0]
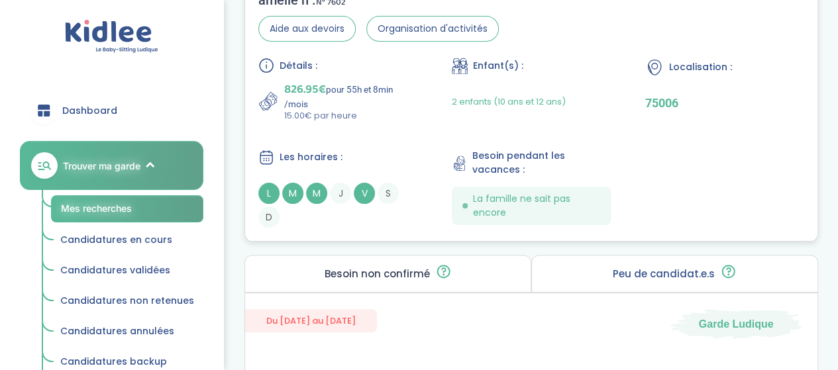
click at [400, 109] on p "15.00€ par heure" at bounding box center [350, 115] width 133 height 13
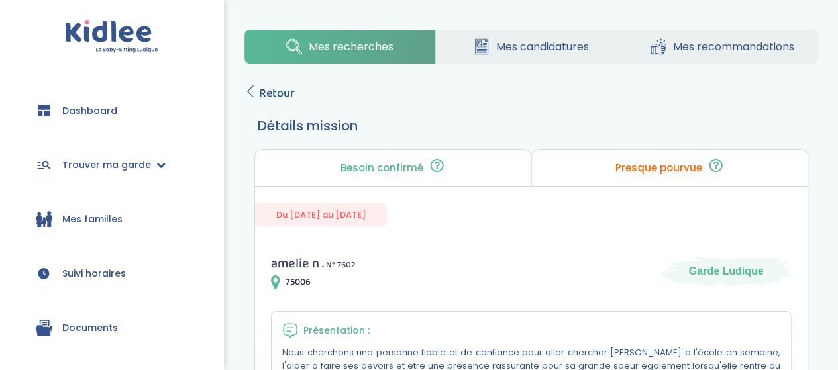
click at [274, 95] on span "Retour" at bounding box center [277, 93] width 36 height 19
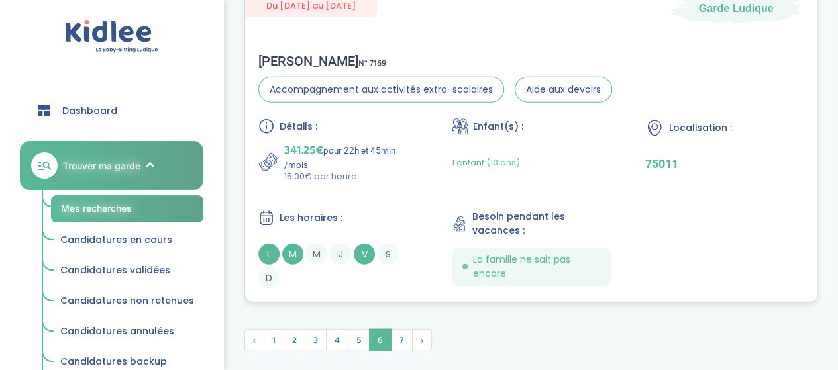
scroll to position [4092, 0]
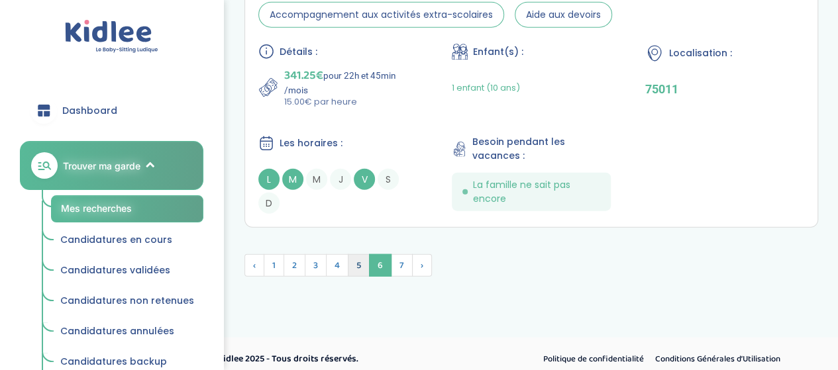
click at [356, 254] on span "5" at bounding box center [359, 265] width 22 height 23
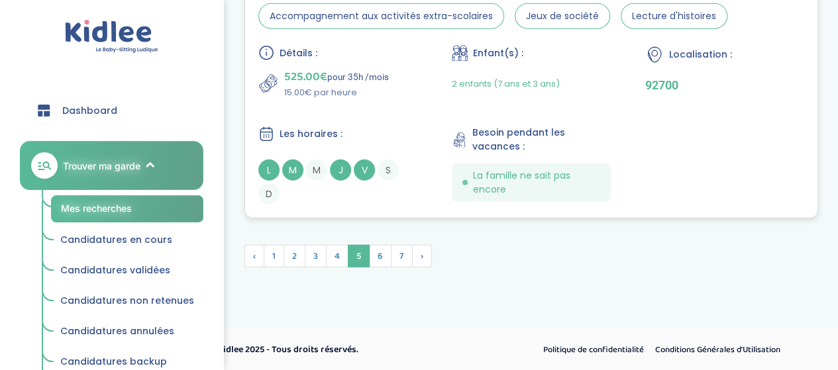
click at [405, 104] on div "Détails : 525.00€ pour 35h /mois 15.00€ par heure Enfant(s) : 2 enfants (7 ans …" at bounding box center [531, 125] width 546 height 160
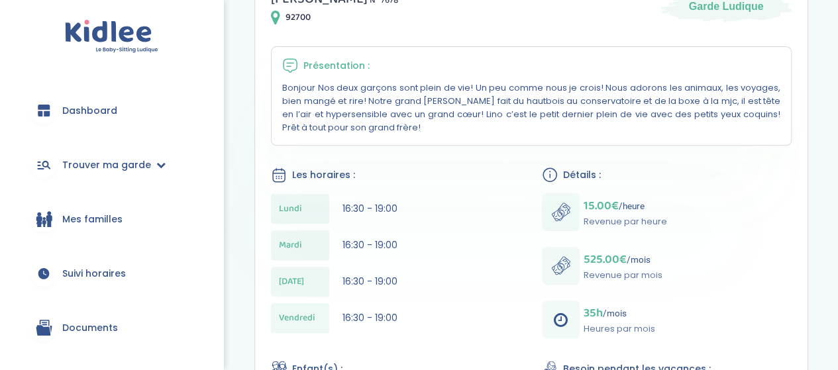
scroll to position [66, 0]
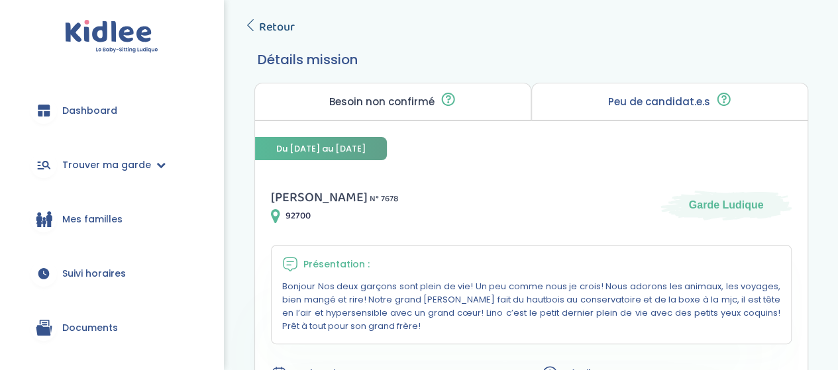
click at [272, 32] on span "Retour" at bounding box center [277, 27] width 36 height 19
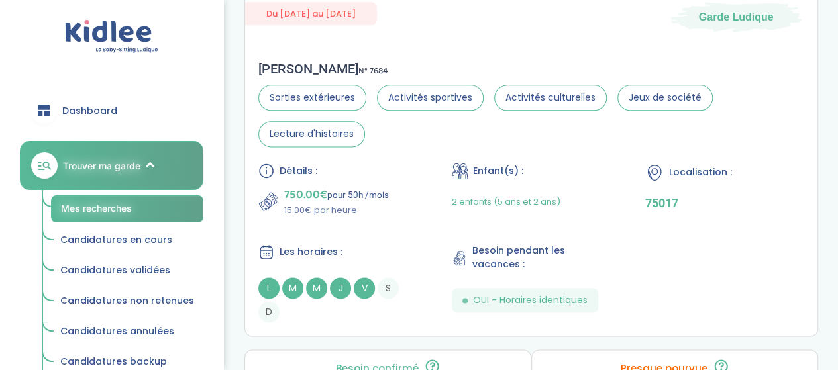
scroll to position [3328, 0]
click at [428, 172] on div "Détails : 750.00€ pour 50h /mois 15.00€ par heure Enfant(s) : 2 enfants (5 ans …" at bounding box center [531, 244] width 546 height 160
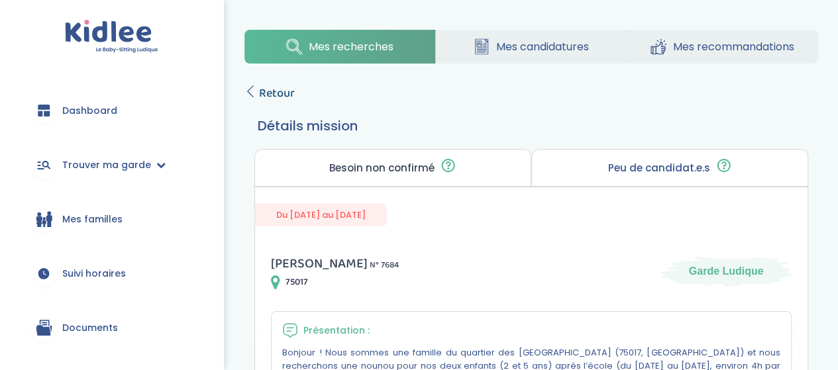
click at [287, 93] on span "Retour" at bounding box center [277, 93] width 36 height 19
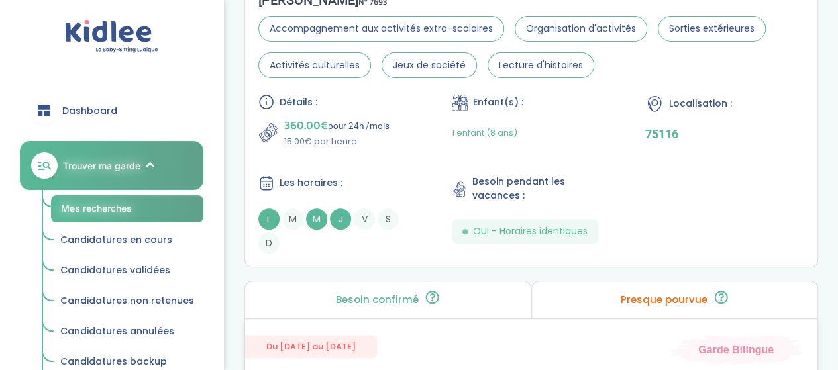
scroll to position [2600, 0]
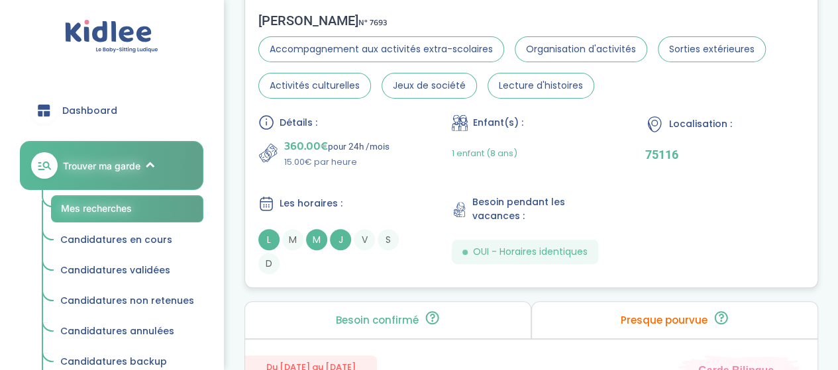
click at [388, 169] on p "15.00€ par heure" at bounding box center [336, 162] width 105 height 13
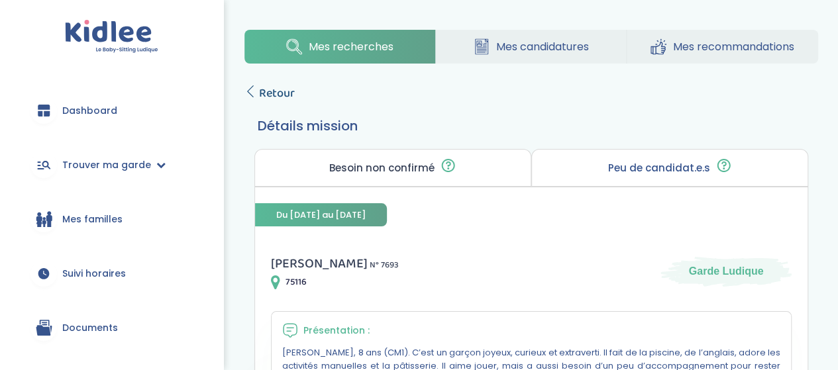
click at [267, 93] on span "Retour" at bounding box center [277, 93] width 36 height 19
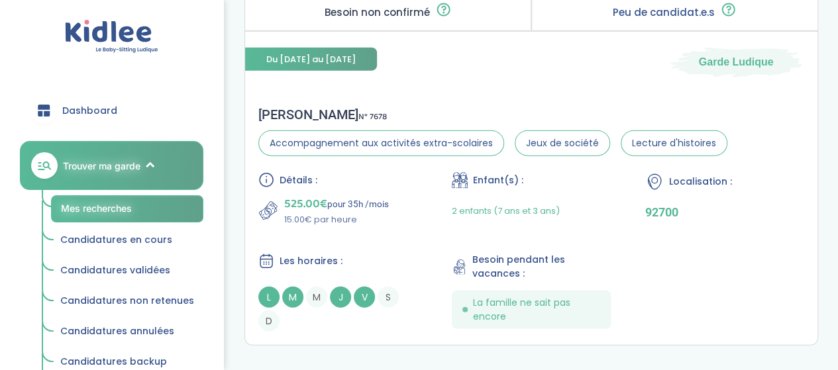
scroll to position [4190, 0]
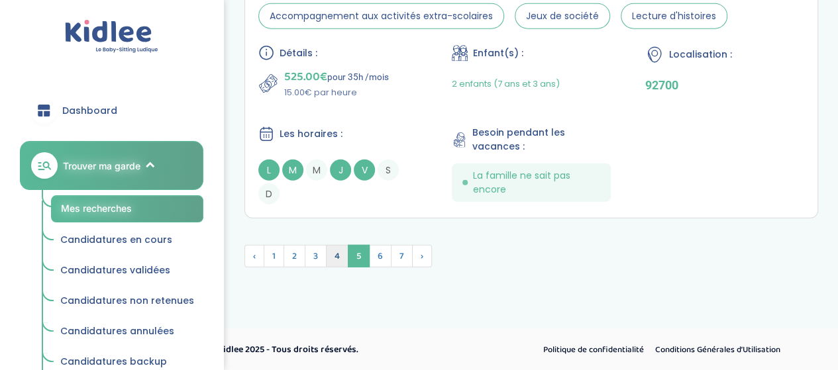
click at [342, 257] on span "4" at bounding box center [337, 256] width 23 height 23
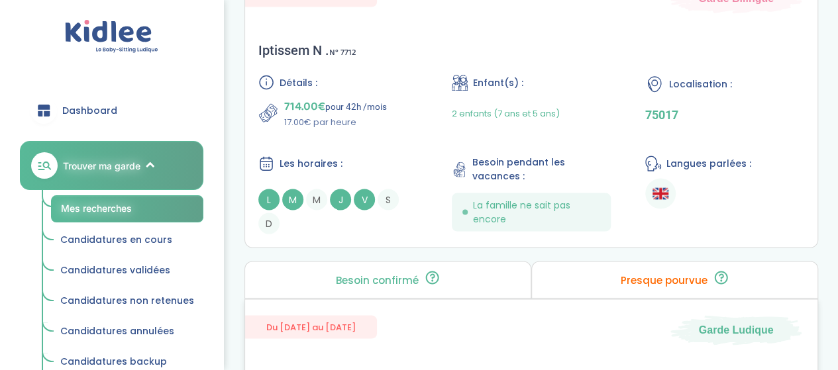
scroll to position [3701, 0]
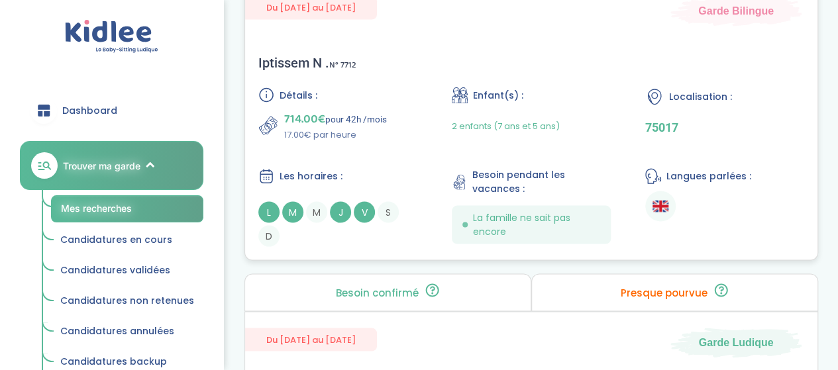
click at [382, 128] on p "17.00€ par heure" at bounding box center [335, 134] width 103 height 13
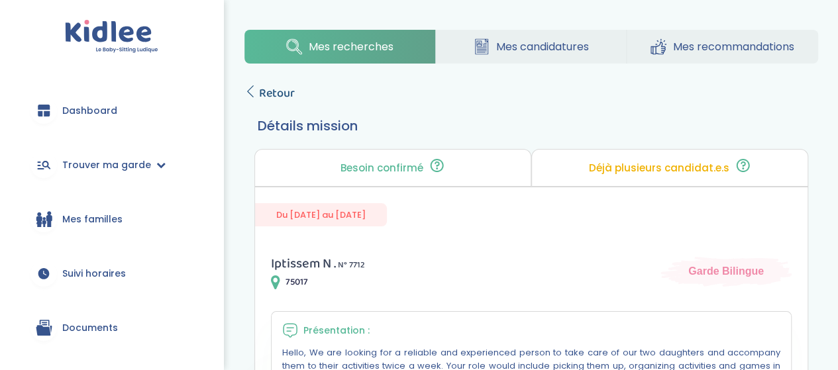
click at [270, 99] on span "Retour" at bounding box center [277, 93] width 36 height 19
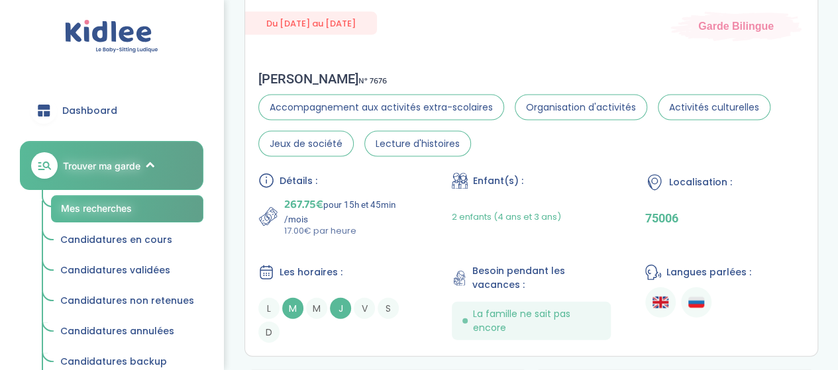
scroll to position [1377, 0]
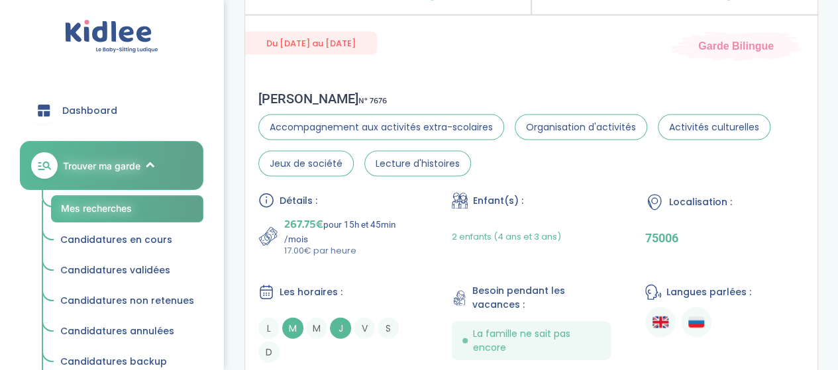
click at [411, 229] on p "267.75€ pour 15h et 45min /mois" at bounding box center [350, 229] width 133 height 29
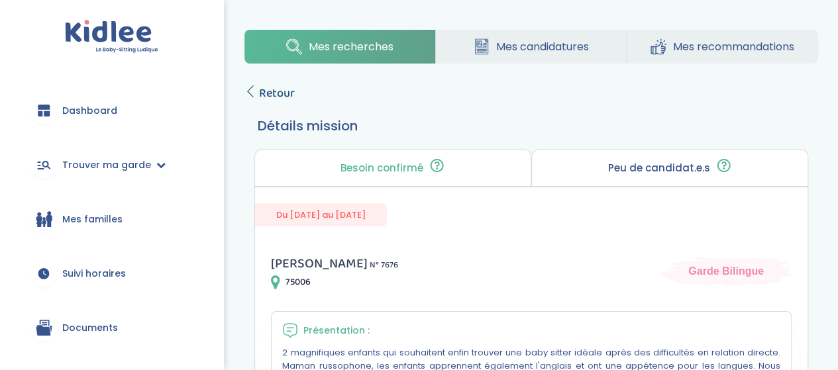
click at [272, 91] on span "Retour" at bounding box center [277, 93] width 36 height 19
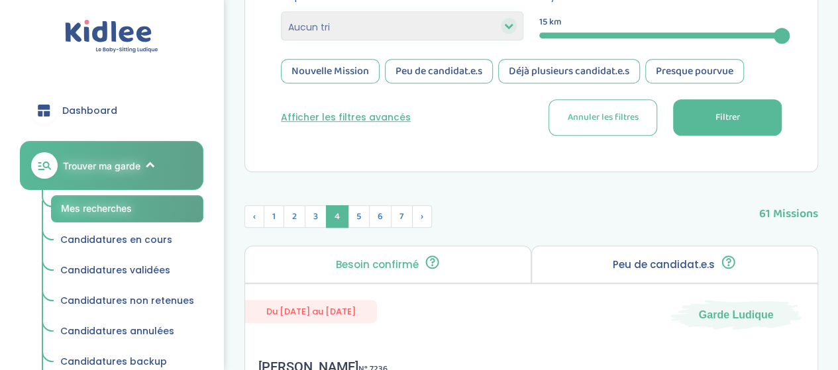
scroll to position [386, 0]
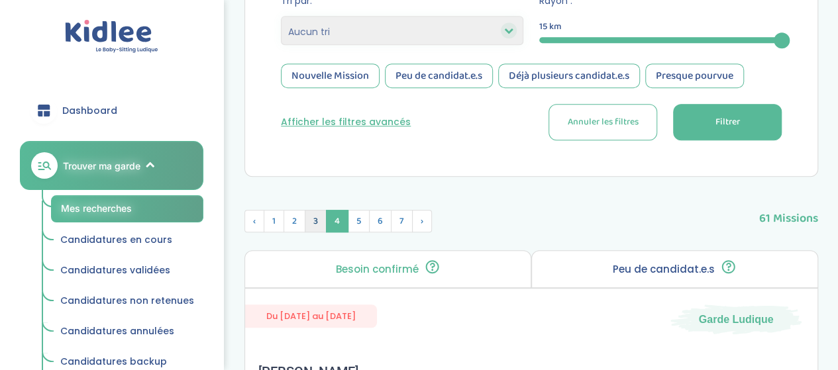
click at [307, 213] on span "3" at bounding box center [316, 221] width 22 height 23
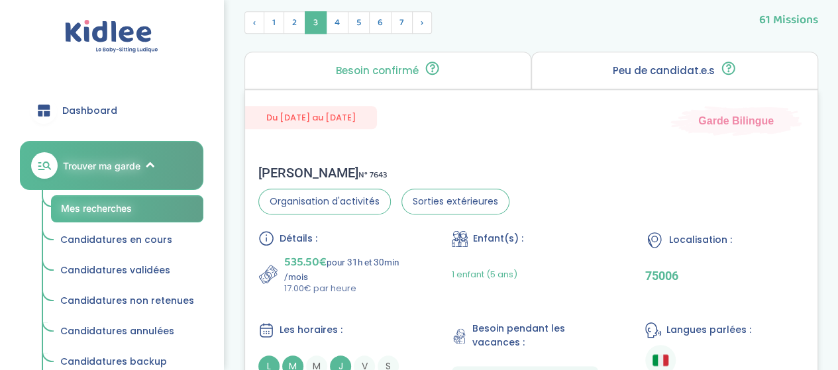
scroll to position [717, 0]
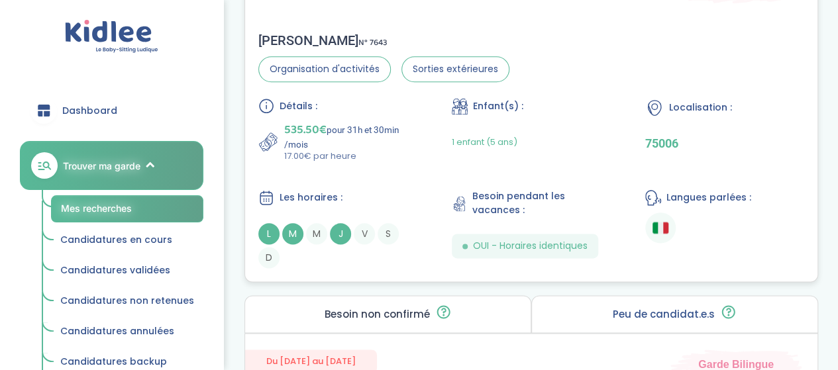
click at [417, 177] on div "Détails : 535.50€ pour 31h et 30min /mois 17.00€ par heure Enfant(s) : 1 enfant…" at bounding box center [531, 183] width 546 height 170
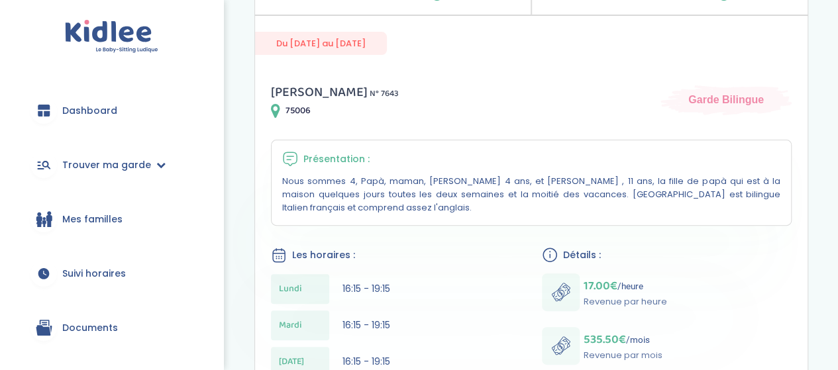
scroll to position [66, 0]
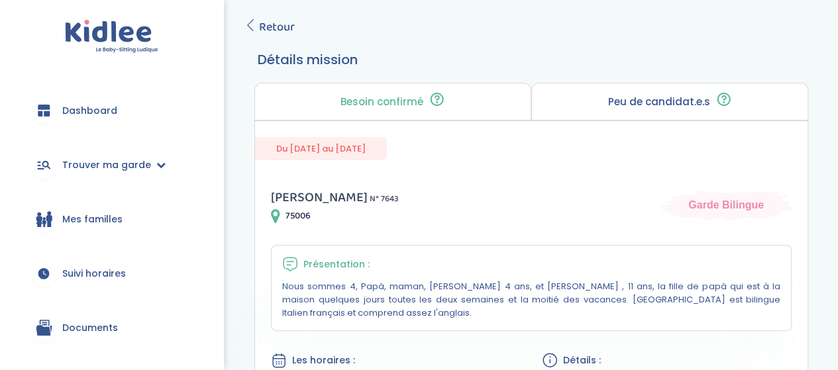
click at [277, 29] on span "Retour" at bounding box center [277, 27] width 36 height 19
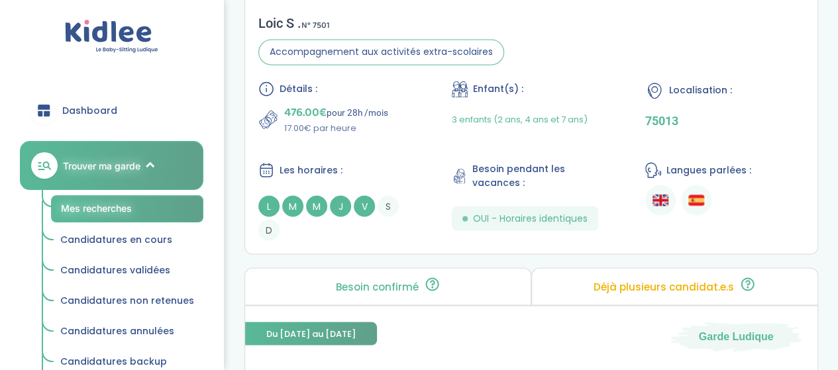
scroll to position [1114, 0]
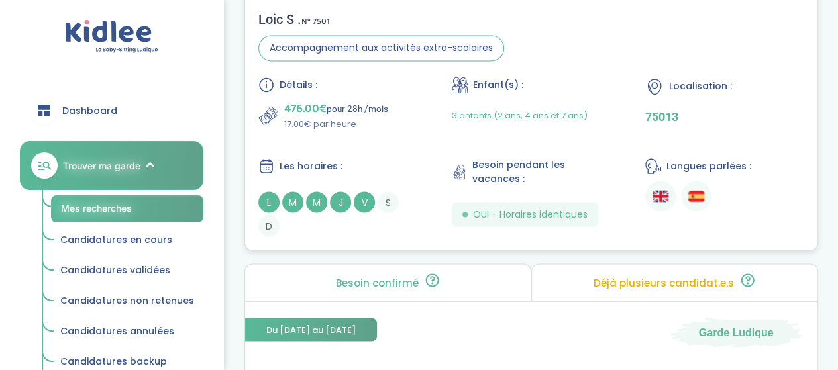
click at [376, 110] on p "476.00€ pour 28h /mois" at bounding box center [336, 108] width 104 height 19
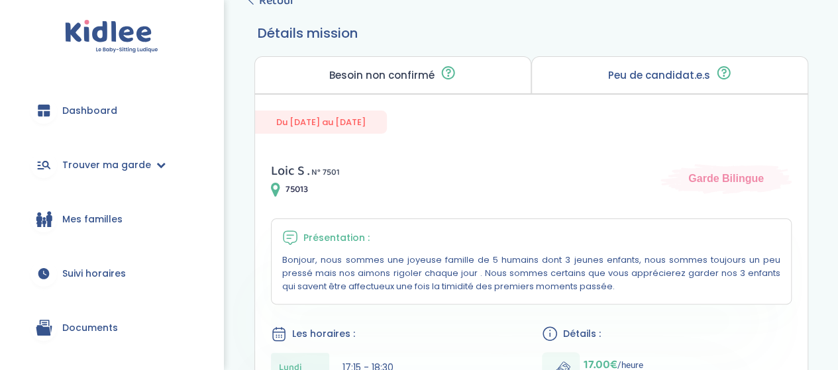
scroll to position [66, 0]
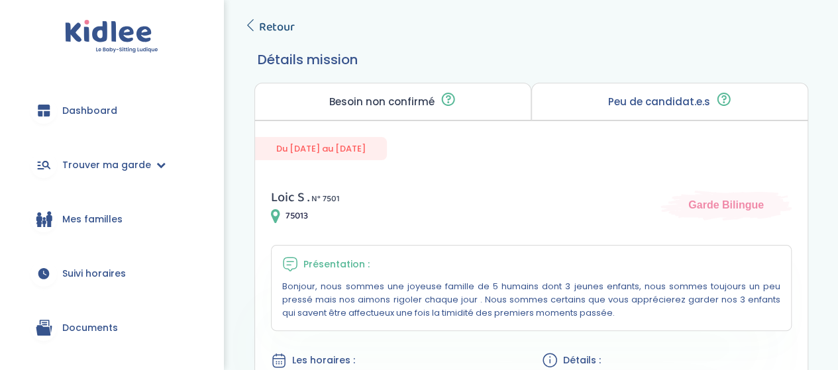
click at [286, 26] on span "Retour" at bounding box center [277, 27] width 36 height 19
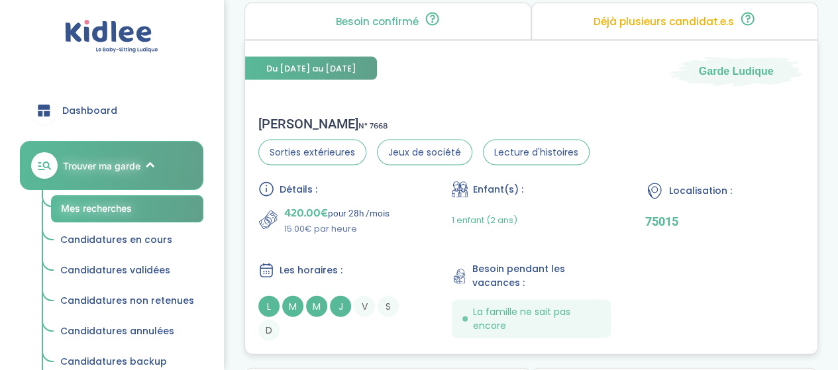
scroll to position [1446, 0]
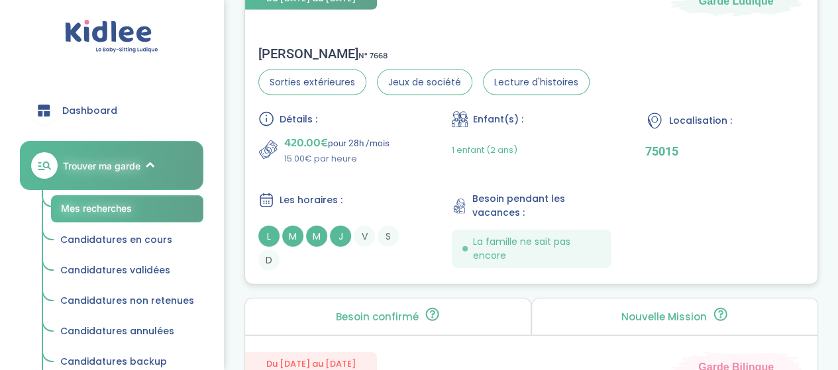
click at [383, 138] on p "420.00€ pour 28h /mois" at bounding box center [336, 143] width 105 height 19
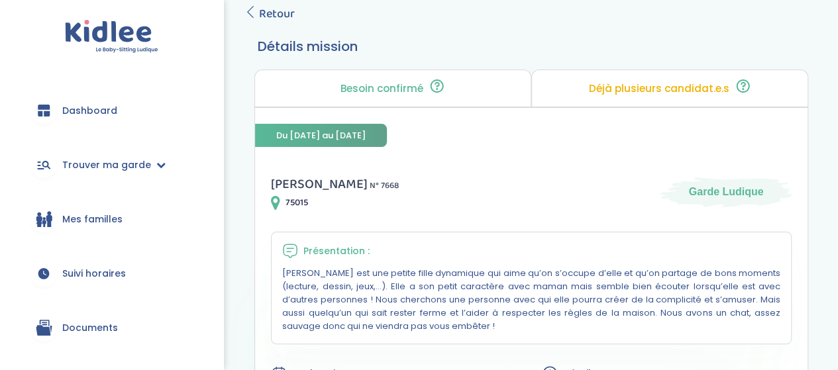
scroll to position [66, 0]
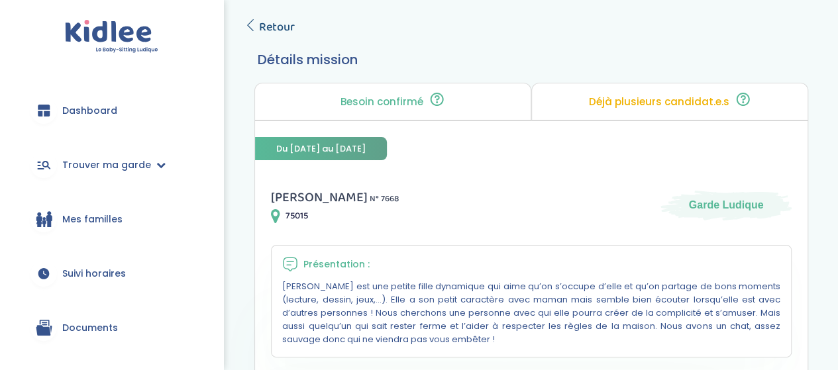
click at [284, 28] on span "Retour" at bounding box center [277, 27] width 36 height 19
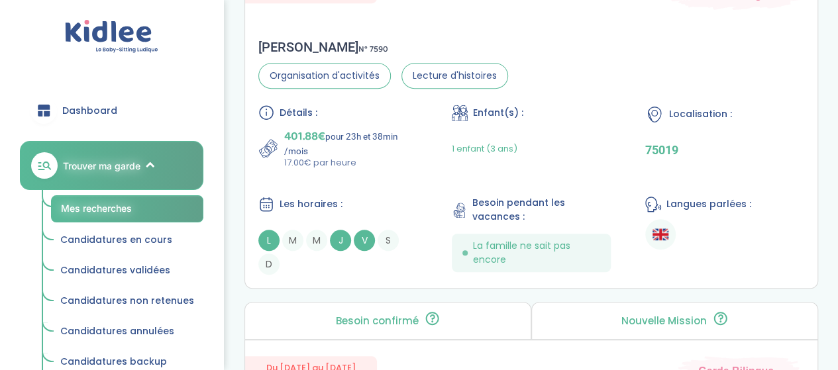
scroll to position [2903, 0]
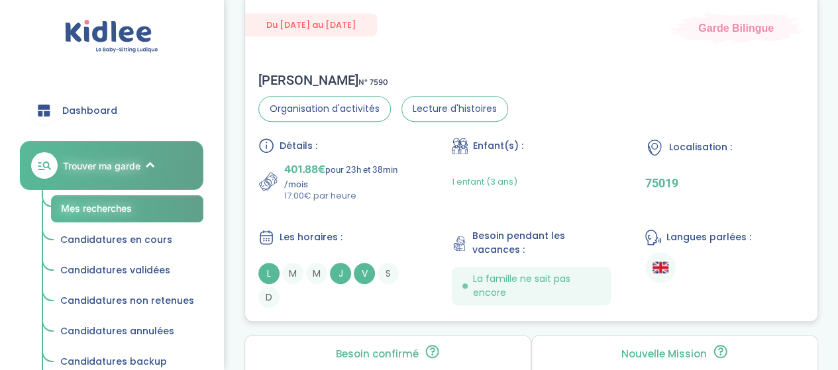
click at [378, 152] on div "Détails : 401.88€ pour 23h et 38min /mois 17.00€ par heure" at bounding box center [337, 170] width 159 height 65
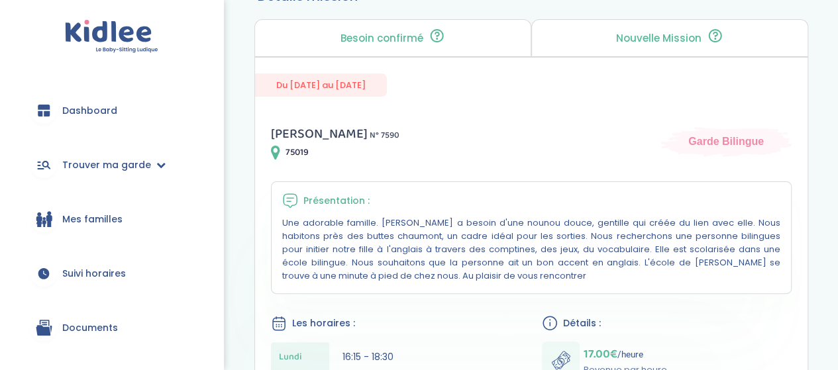
scroll to position [66, 0]
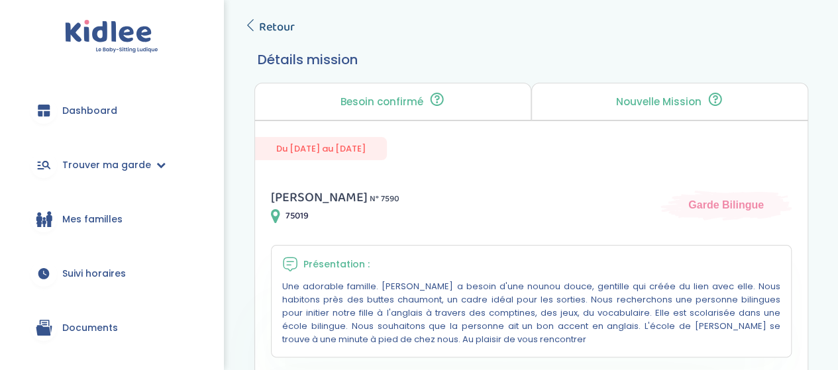
click at [268, 26] on span "Retour" at bounding box center [277, 27] width 36 height 19
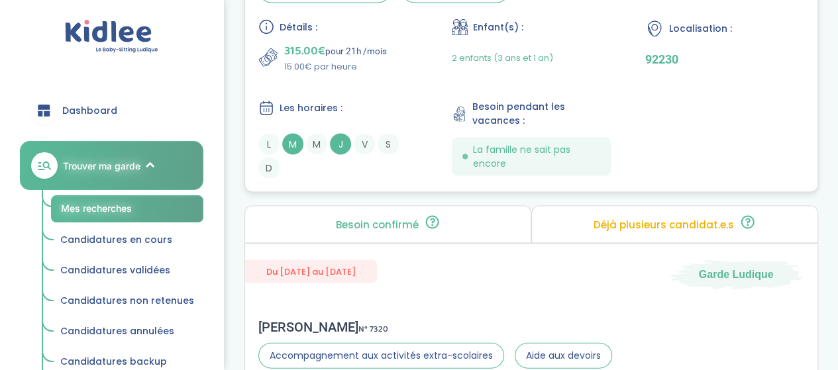
scroll to position [4029, 0]
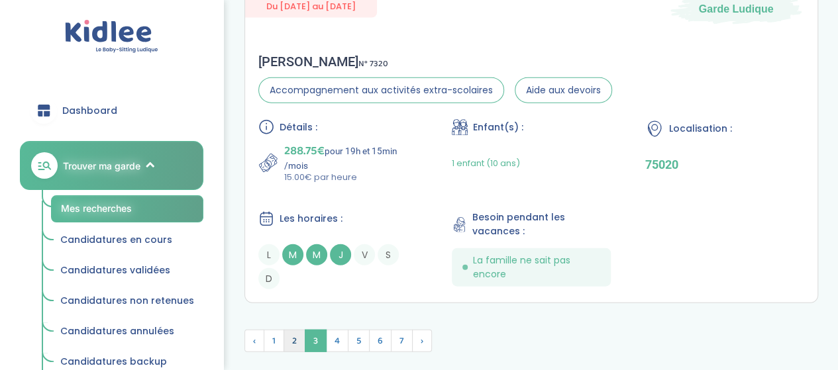
click at [285, 331] on span "2" at bounding box center [295, 341] width 22 height 23
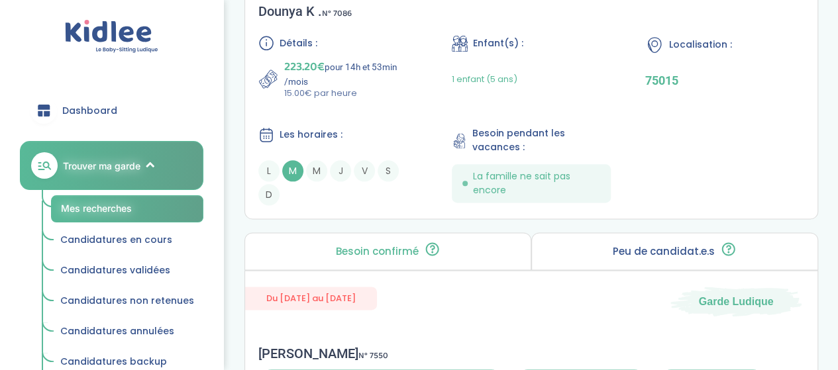
scroll to position [613, 0]
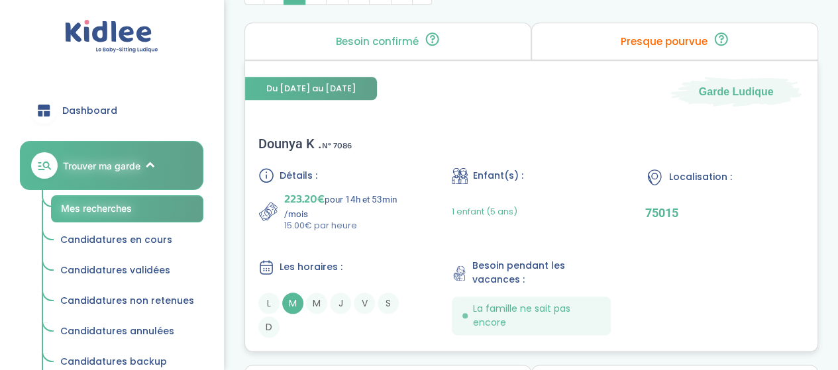
click at [367, 227] on p "15.00€ par heure" at bounding box center [350, 225] width 133 height 13
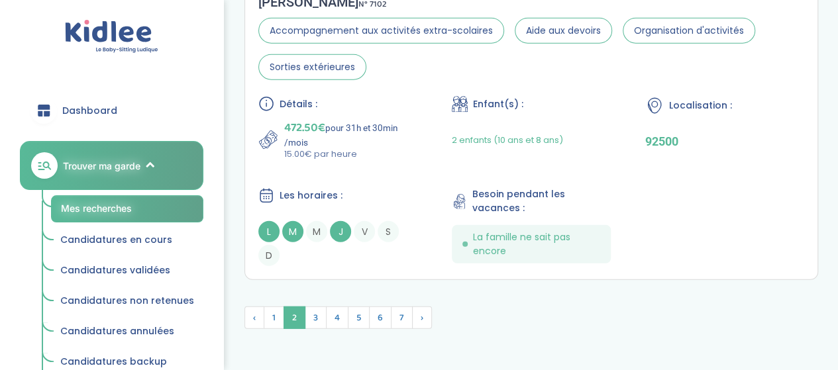
scroll to position [4236, 0]
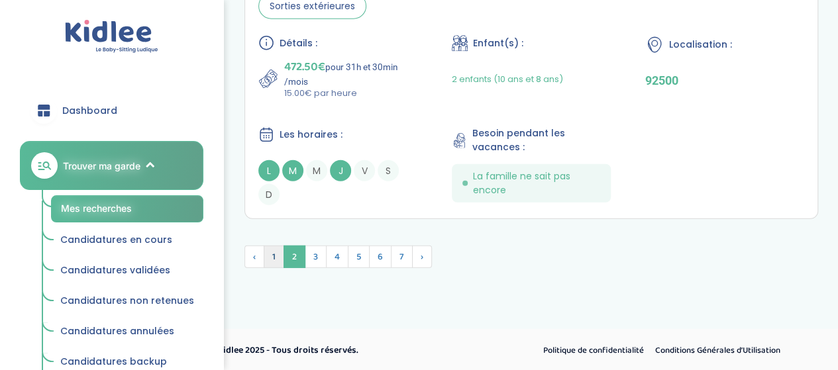
click at [276, 256] on span "1" at bounding box center [274, 257] width 21 height 23
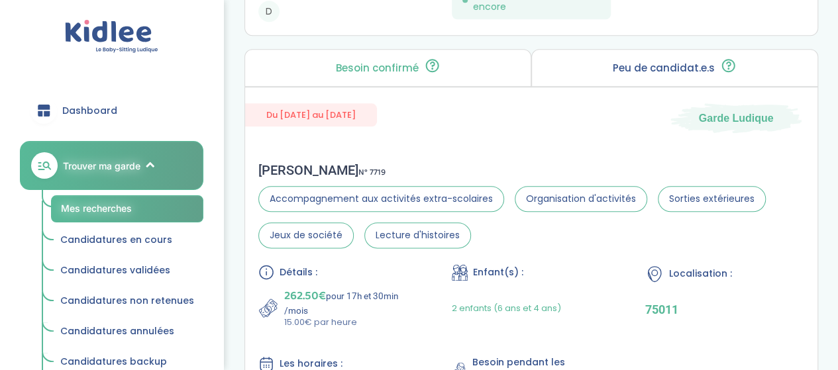
scroll to position [3363, 0]
